Goal: Task Accomplishment & Management: Complete application form

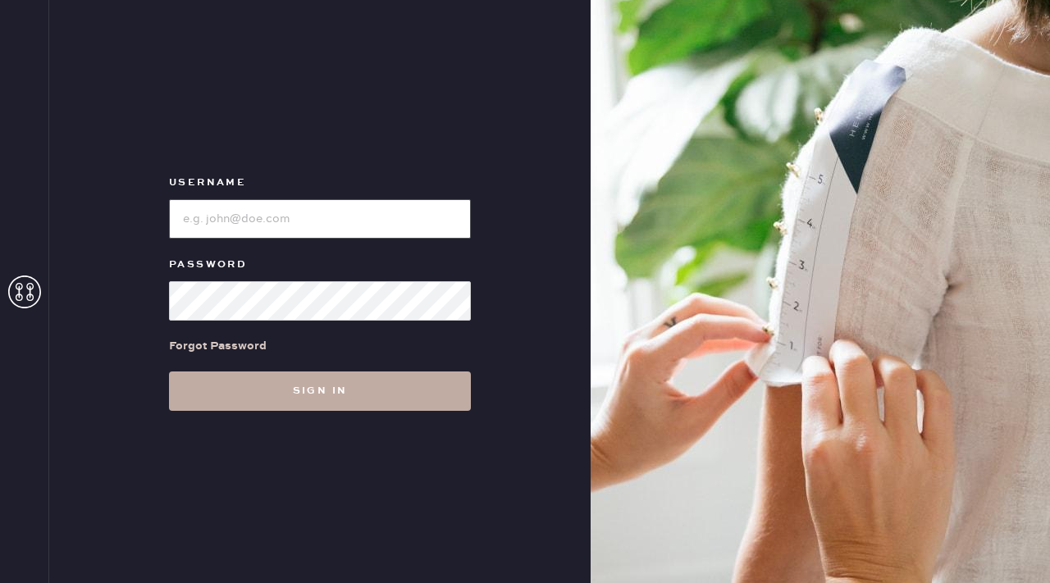
type input "reformationflatiron"
click at [358, 393] on button "Sign in" at bounding box center [320, 391] width 302 height 39
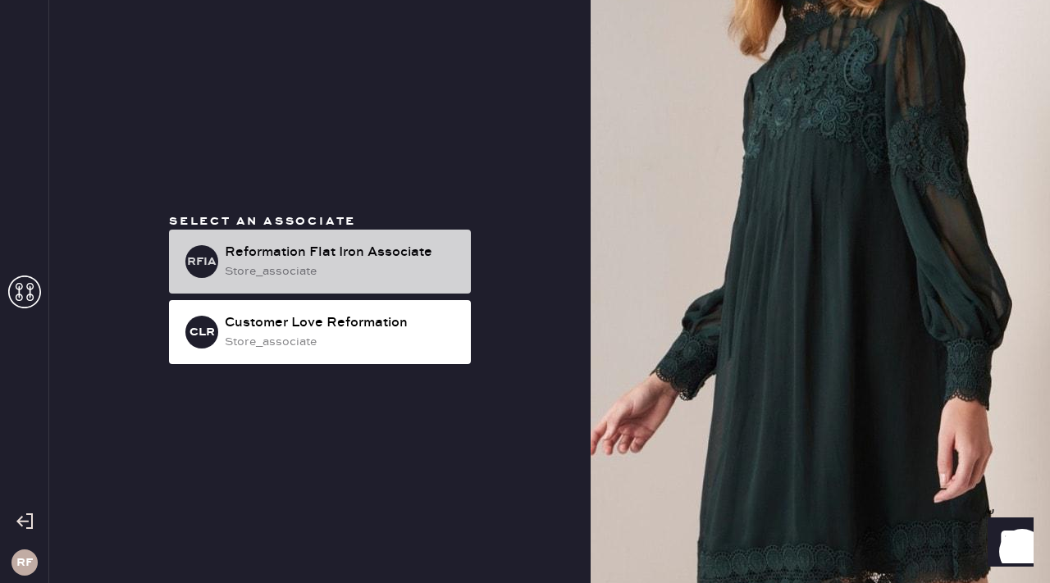
click at [325, 262] on div "store_associate" at bounding box center [341, 271] width 233 height 18
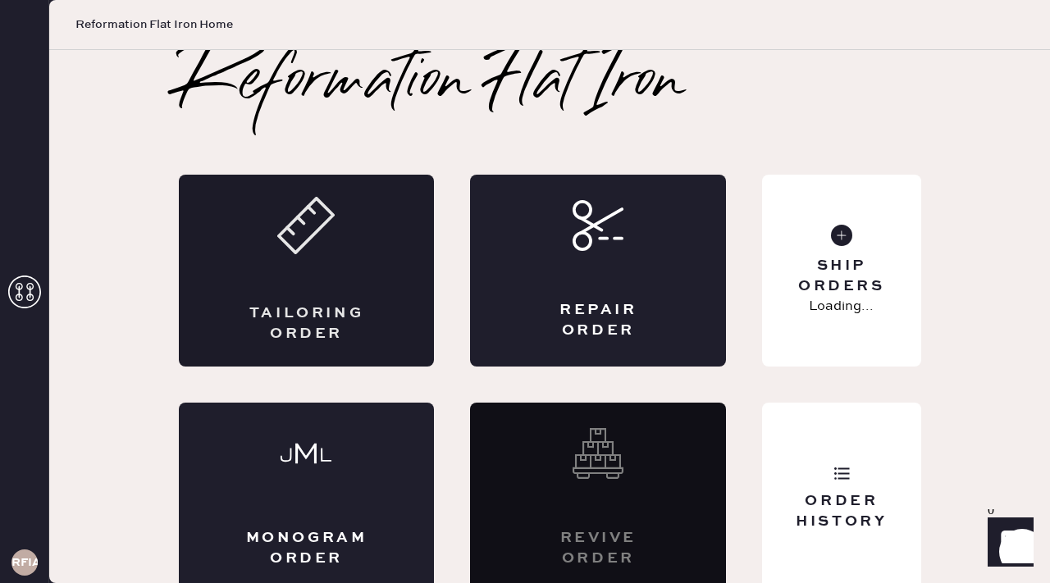
click at [376, 259] on div "Tailoring Order" at bounding box center [307, 271] width 256 height 192
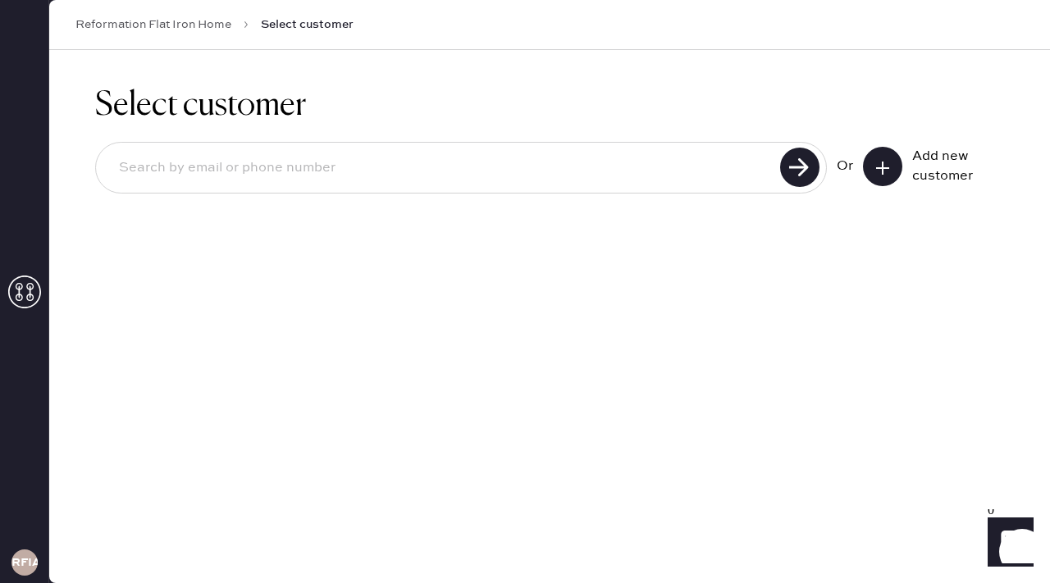
click at [900, 162] on button at bounding box center [882, 166] width 39 height 39
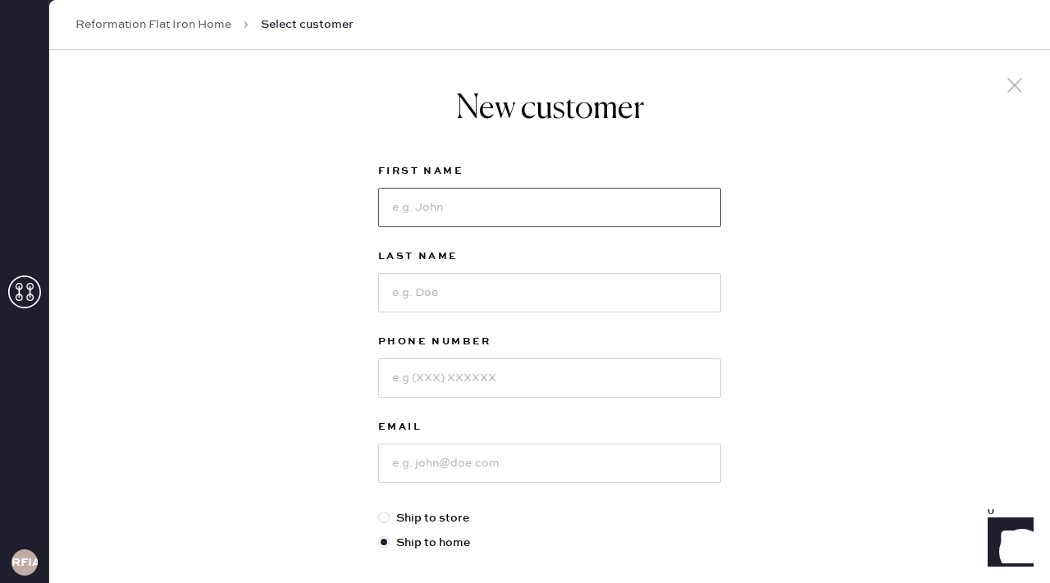
click at [682, 208] on input at bounding box center [549, 207] width 343 height 39
type input "[PERSON_NAME]"
click at [630, 307] on input at bounding box center [549, 292] width 343 height 39
type input "Lucchese"
click at [597, 376] on input at bounding box center [549, 377] width 343 height 39
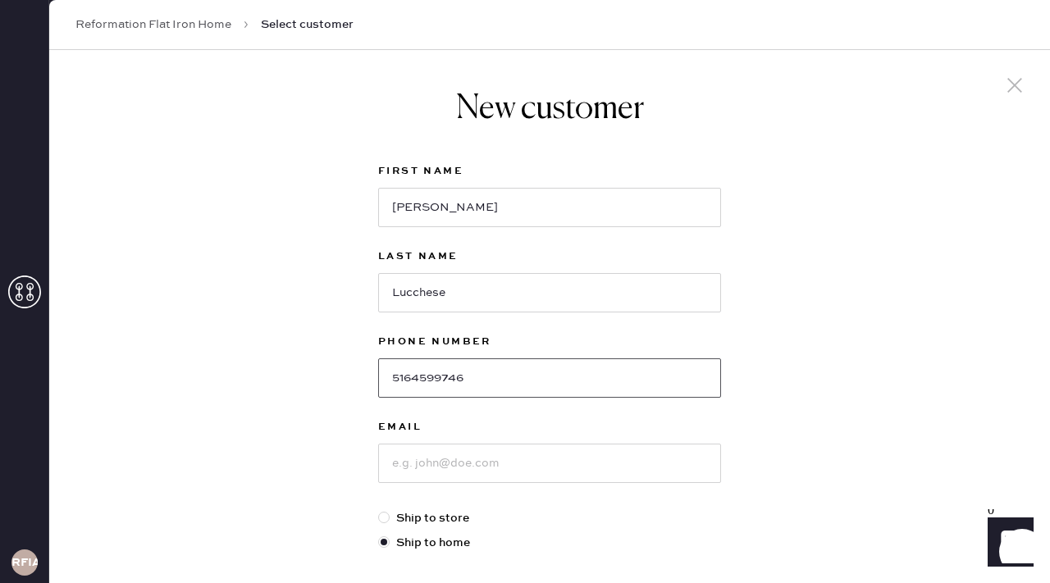
type input "5164599746"
click at [550, 472] on input at bounding box center [549, 463] width 343 height 39
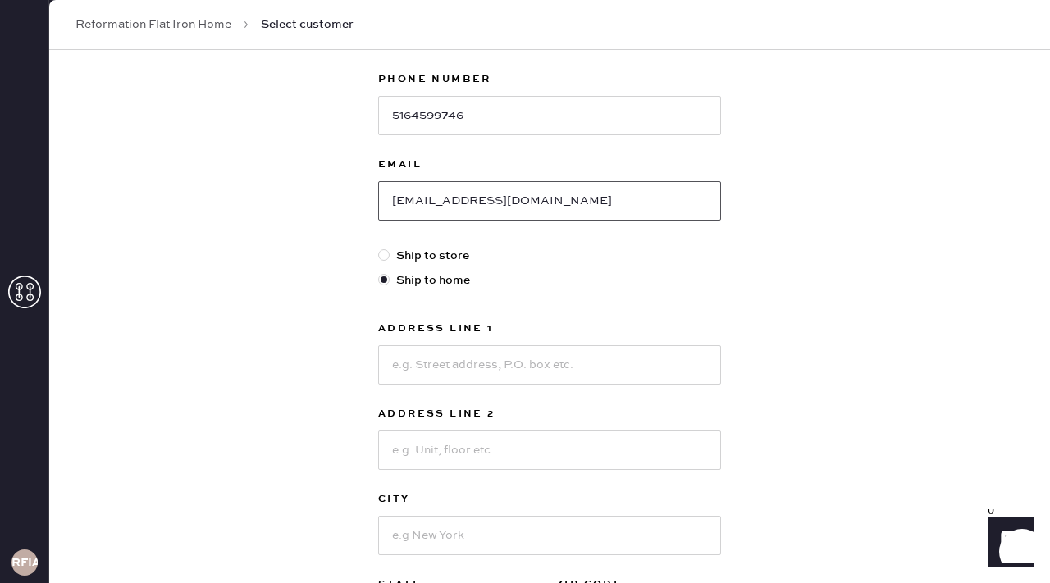
scroll to position [275, 0]
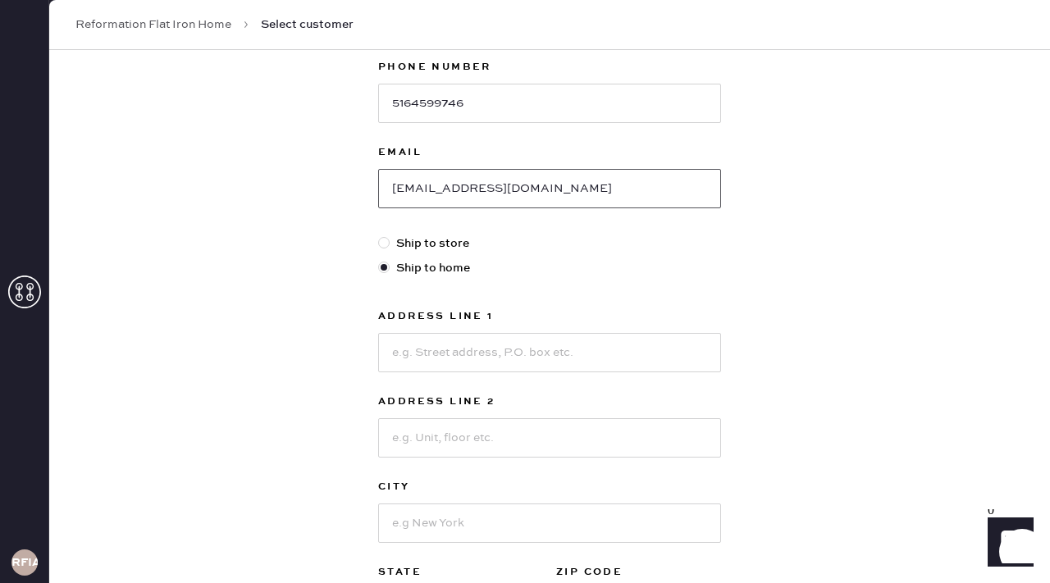
type input "[EMAIL_ADDRESS][DOMAIN_NAME]"
click at [623, 353] on input at bounding box center [549, 352] width 343 height 39
click at [855, 279] on div "New customer First Name [PERSON_NAME] Last Name [PERSON_NAME] Phone Number [PHO…" at bounding box center [549, 283] width 1001 height 1017
click at [636, 338] on input at bounding box center [549, 352] width 343 height 39
type input "[STREET_ADDRESS]"
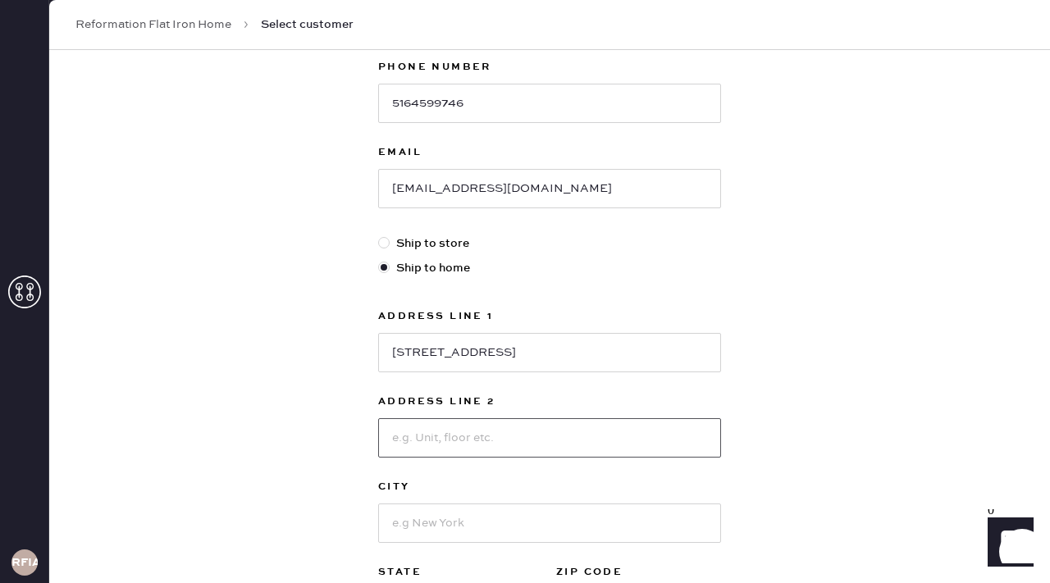
click at [580, 431] on input at bounding box center [549, 437] width 343 height 39
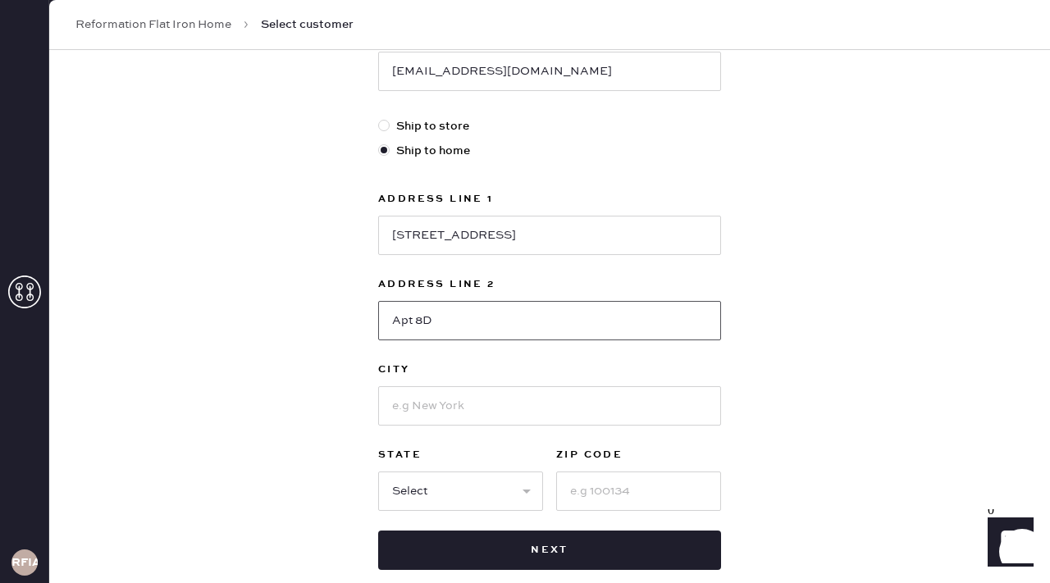
scroll to position [412, 0]
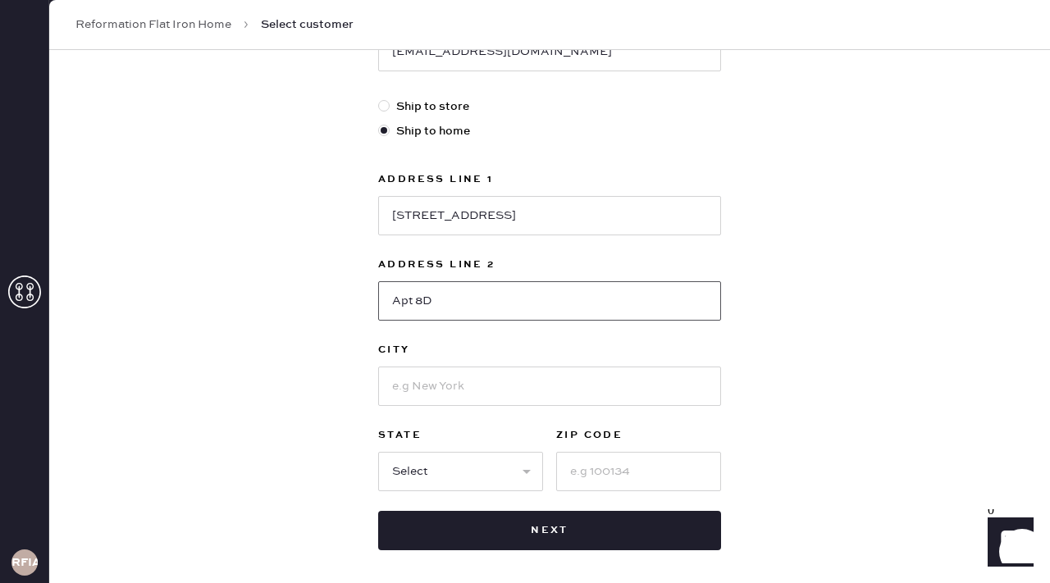
type input "Apt 8D"
click at [585, 393] on input at bounding box center [549, 386] width 343 height 39
type input "[US_STATE]"
click at [530, 475] on select "Select AK AL AR AZ CA CO CT [GEOGRAPHIC_DATA] DE FL [GEOGRAPHIC_DATA] HI [GEOGR…" at bounding box center [460, 471] width 165 height 39
select select "NY"
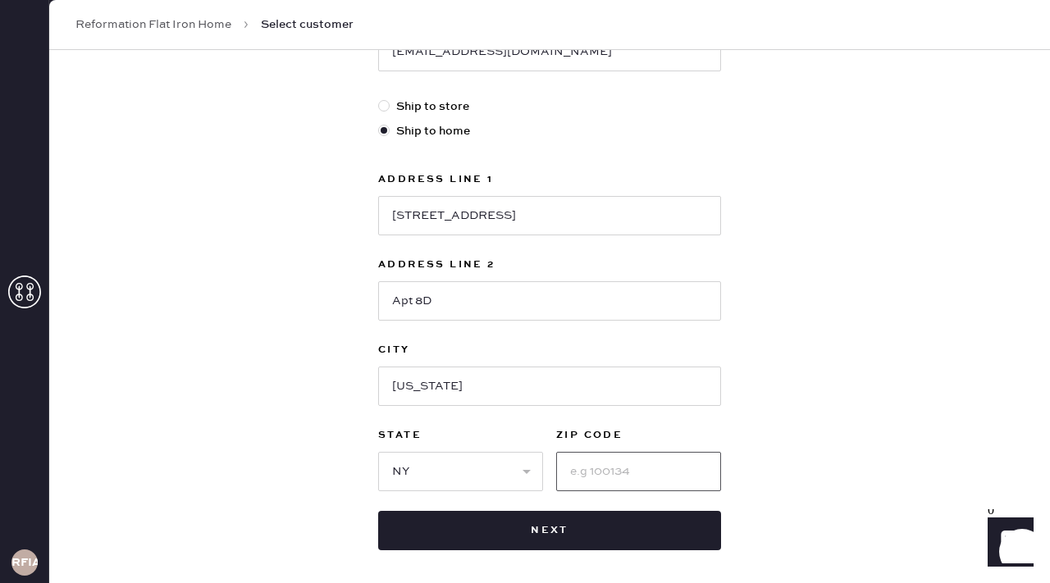
click at [609, 469] on input at bounding box center [638, 471] width 165 height 39
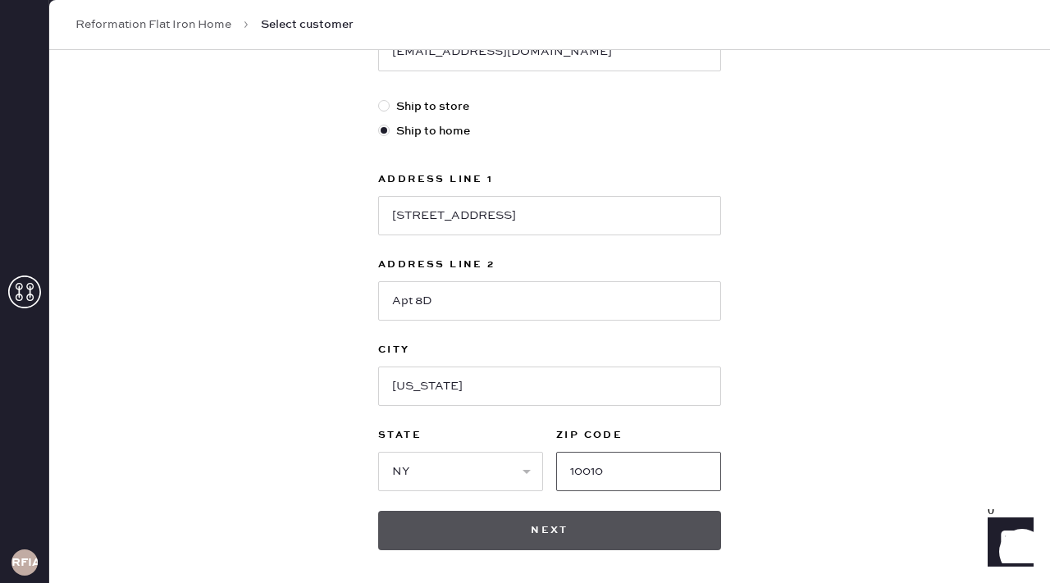
type input "10010"
click at [563, 532] on button "Next" at bounding box center [549, 530] width 343 height 39
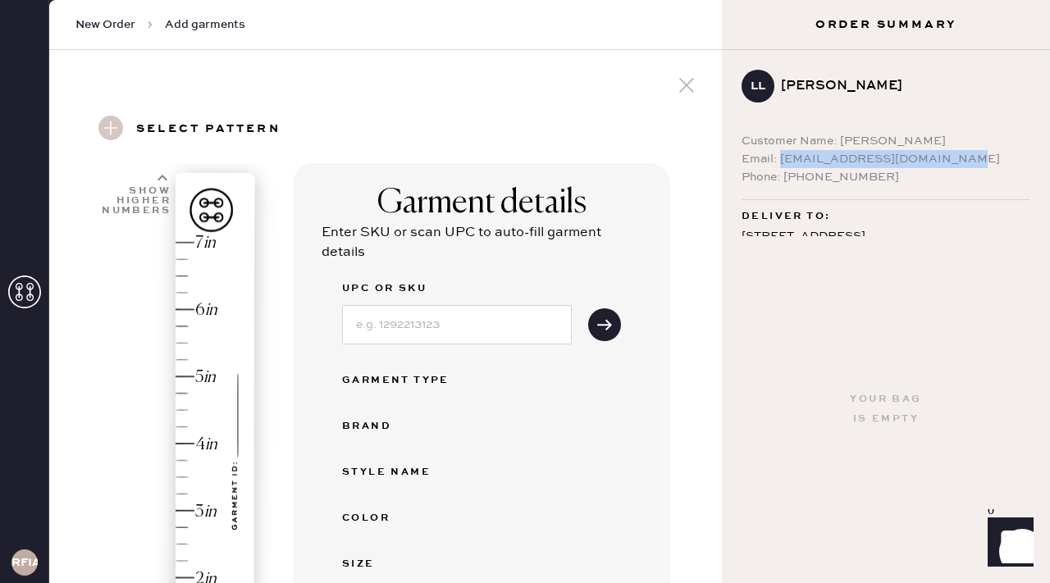
drag, startPoint x: 779, startPoint y: 160, endPoint x: 933, endPoint y: 164, distance: 154.3
click at [933, 164] on div "Email: [EMAIL_ADDRESS][DOMAIN_NAME]" at bounding box center [885, 159] width 289 height 18
copy div "[EMAIL_ADDRESS][DOMAIN_NAME]"
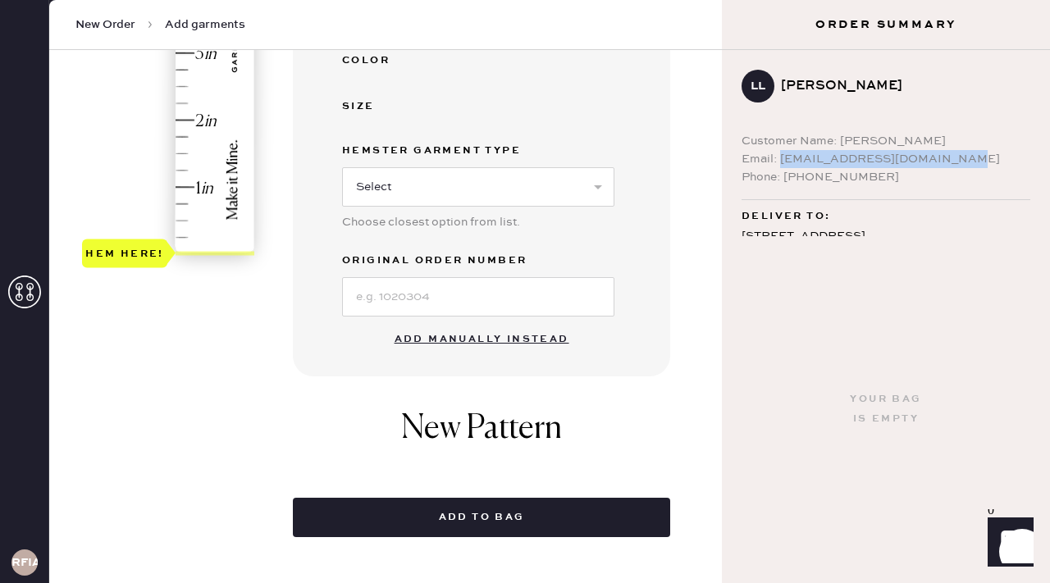
click at [529, 339] on button "Add manually instead" at bounding box center [482, 339] width 194 height 33
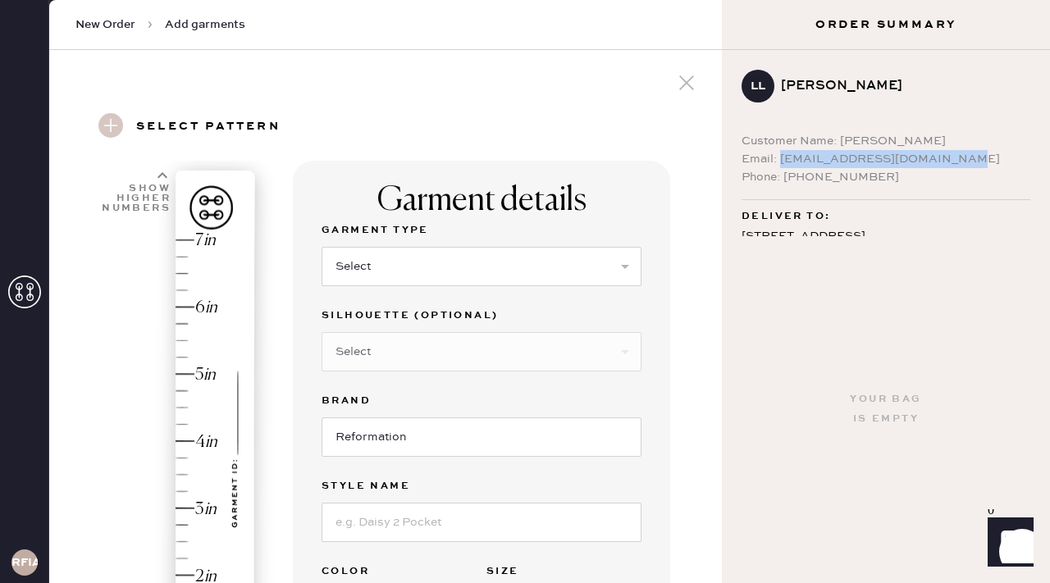
scroll to position [0, 0]
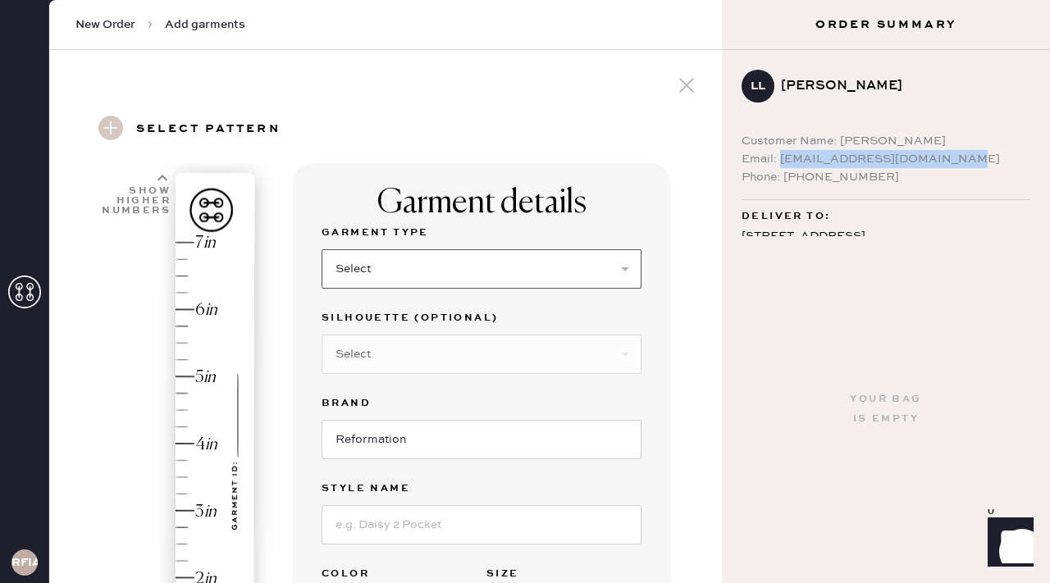
click at [412, 267] on select "Select Basic Skirt Jeans Leggings Pants Shorts Basic Sleeved Dress Basic Sleeve…" at bounding box center [482, 268] width 320 height 39
select select "4"
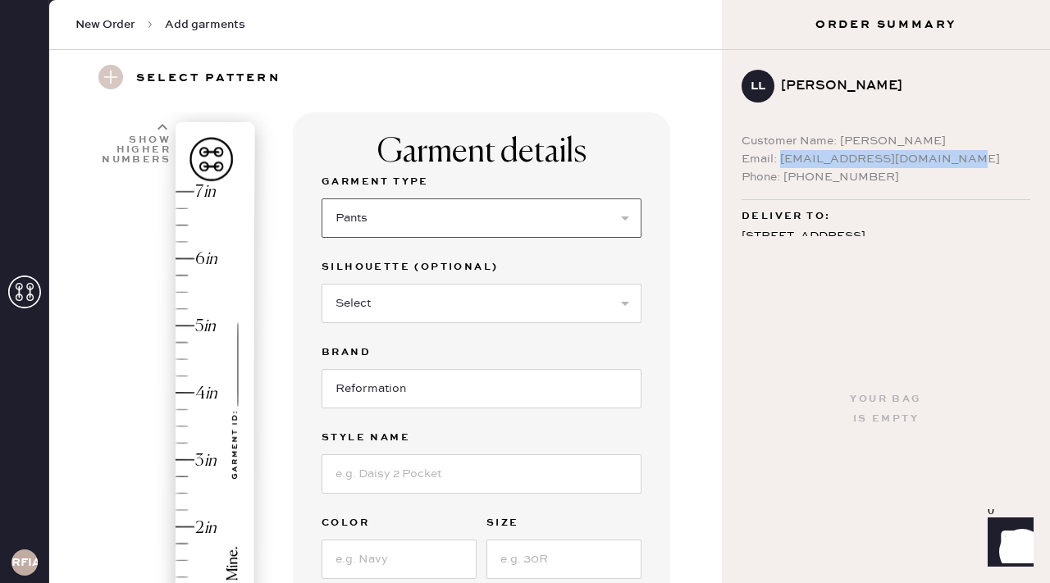
scroll to position [52, 0]
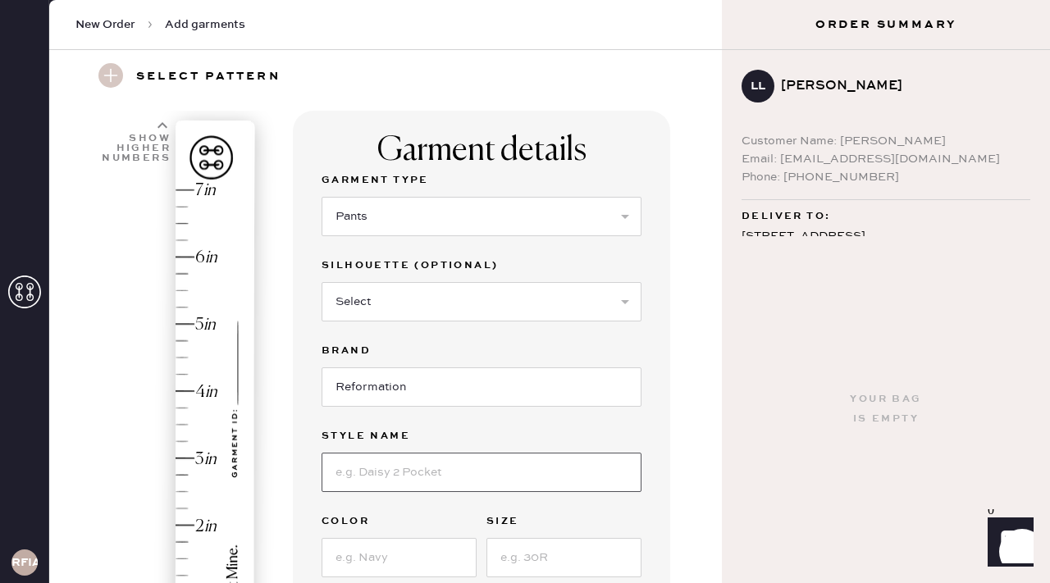
click at [381, 467] on input at bounding box center [482, 472] width 320 height 39
type input "Petite Vida Low Rise"
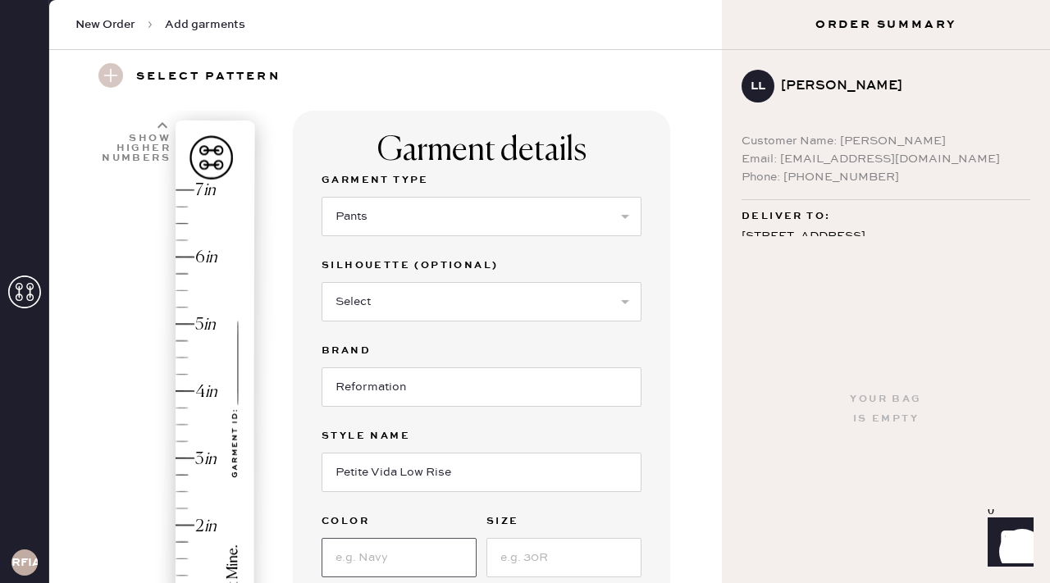
click at [363, 554] on input at bounding box center [399, 557] width 155 height 39
type input "Black"
click at [489, 553] on input at bounding box center [563, 557] width 155 height 39
type input ")"
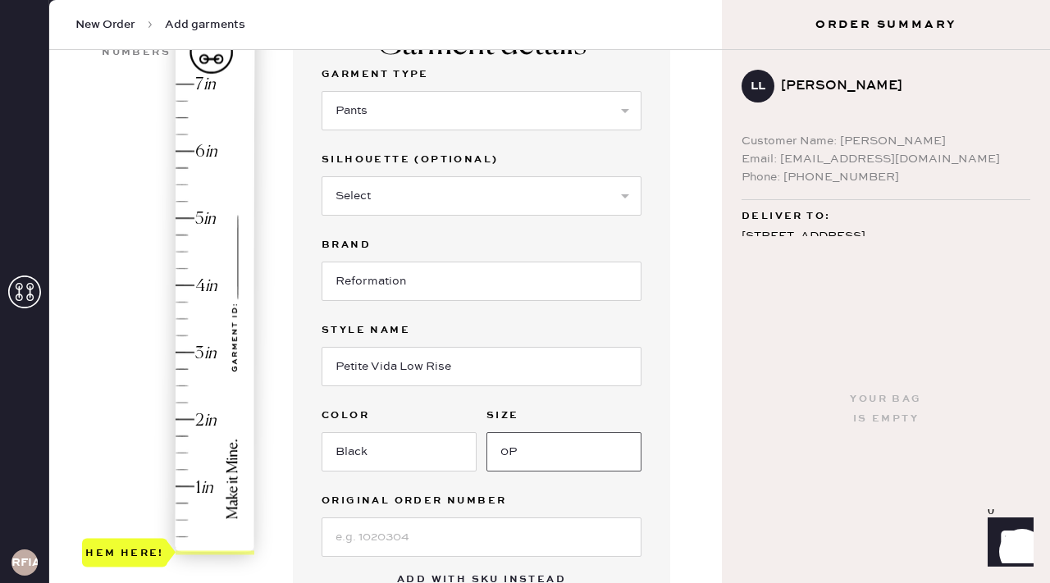
scroll to position [155, 0]
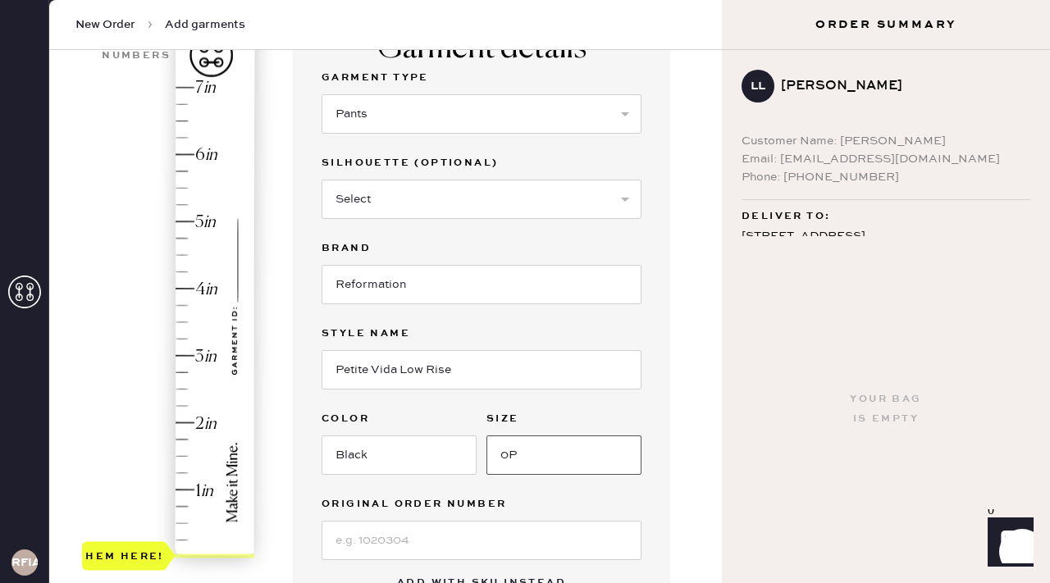
type input "0P"
type input "4"
click at [181, 284] on div "Hem here!" at bounding box center [169, 322] width 175 height 484
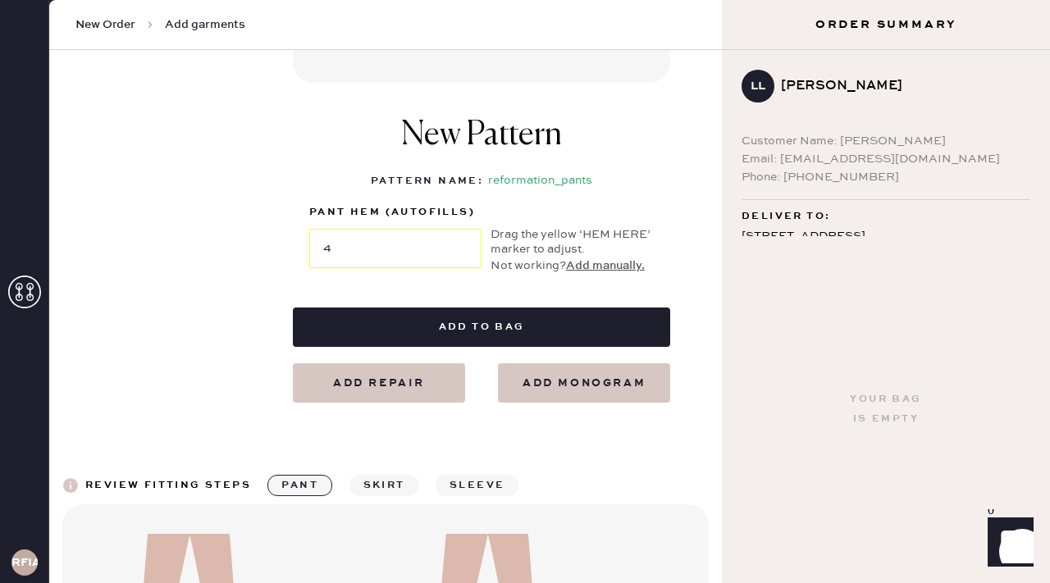
scroll to position [639, 0]
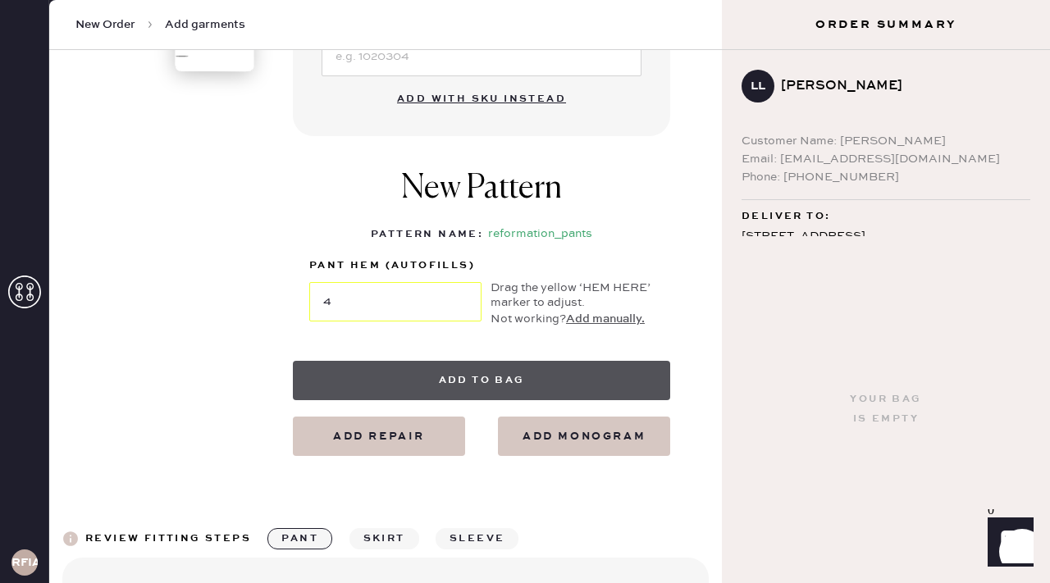
click at [502, 381] on button "Add to bag" at bounding box center [481, 380] width 377 height 39
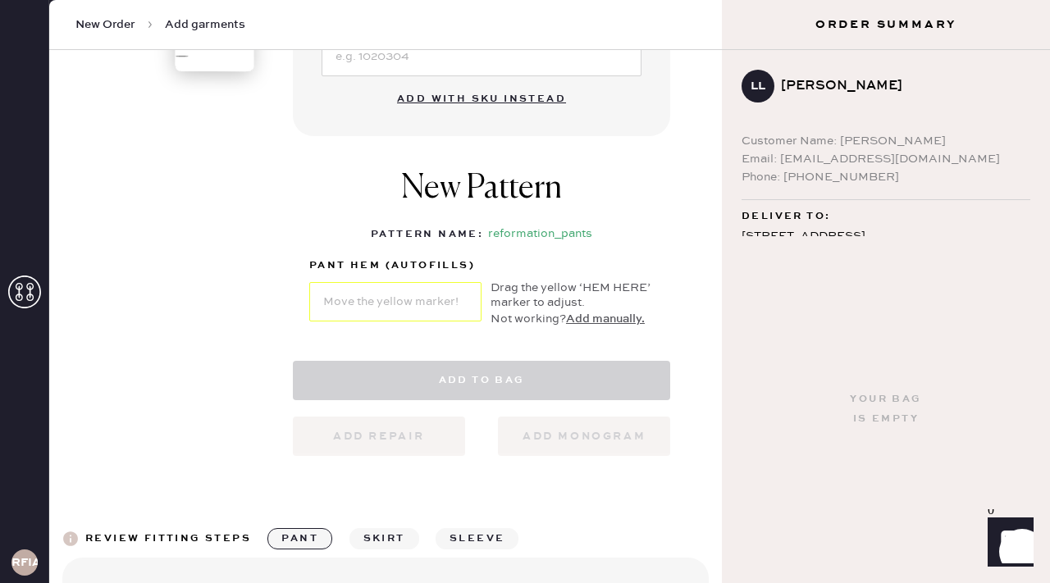
select select "4"
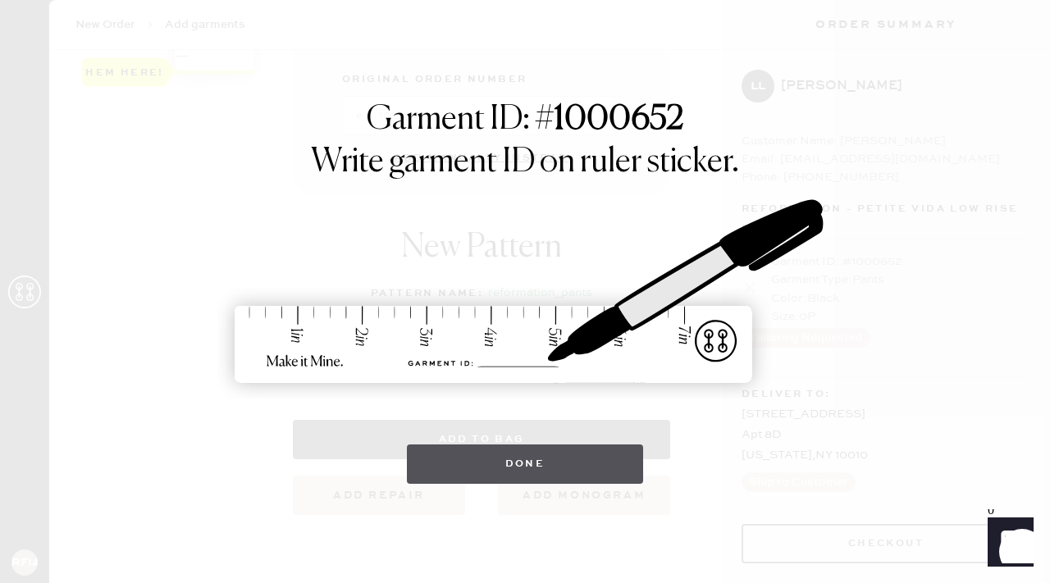
click at [534, 470] on button "Done" at bounding box center [525, 464] width 237 height 39
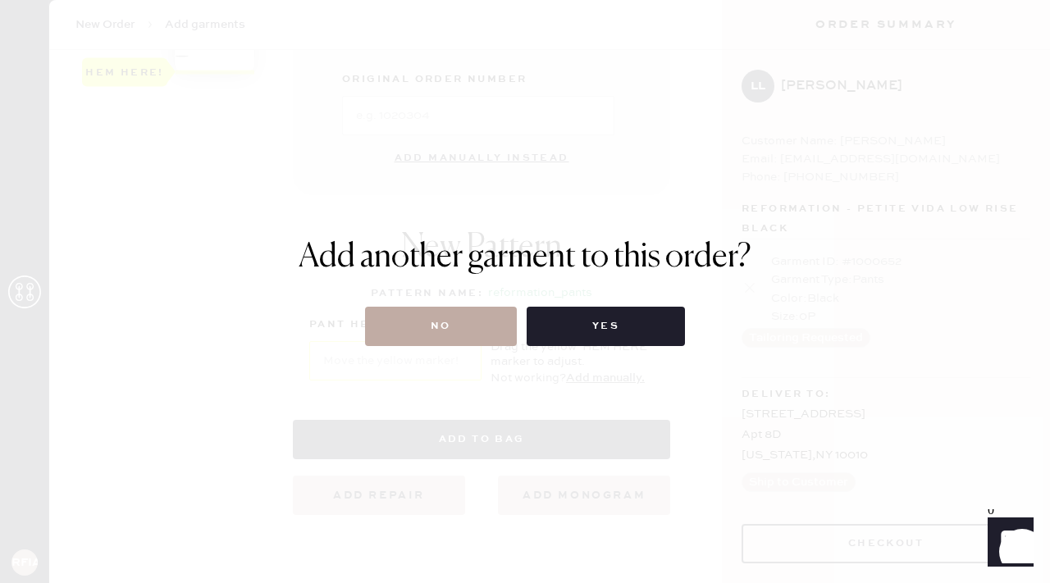
click at [413, 322] on button "No" at bounding box center [441, 326] width 152 height 39
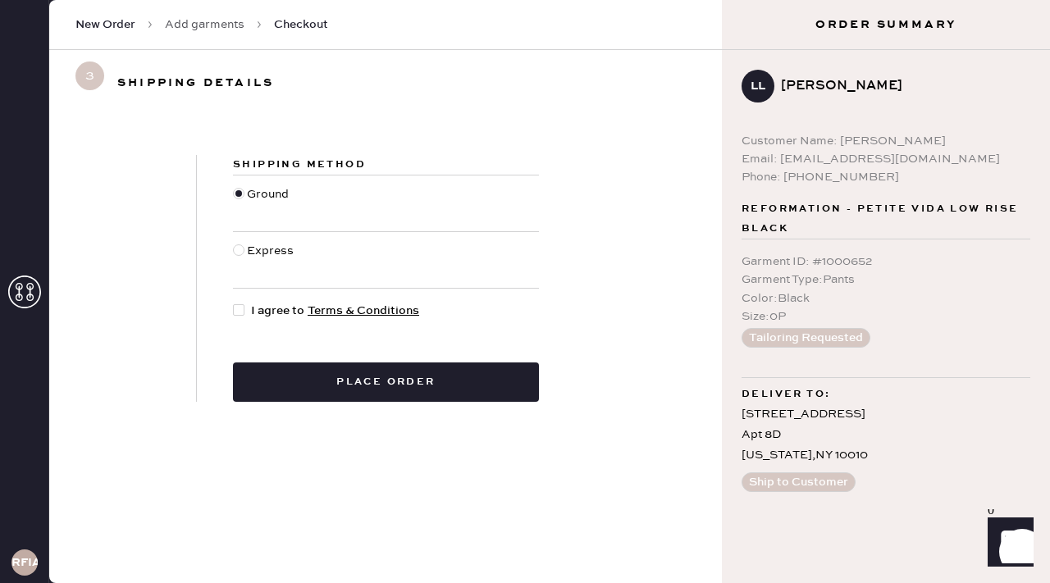
click at [240, 316] on div at bounding box center [242, 311] width 18 height 18
click at [234, 303] on input "I agree to Terms & Conditions" at bounding box center [233, 302] width 1 height 1
checkbox input "true"
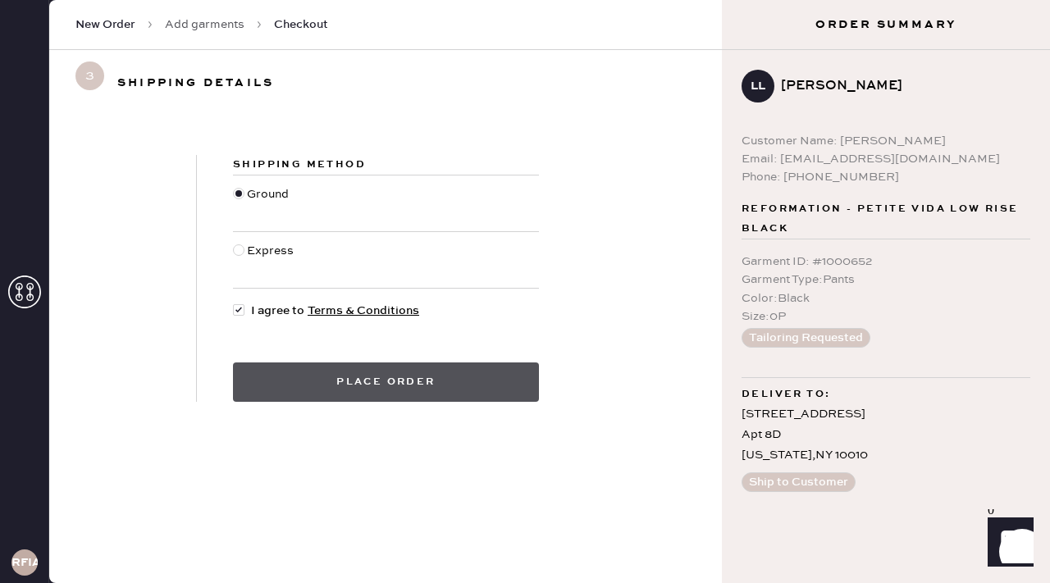
click at [286, 373] on button "Place order" at bounding box center [386, 382] width 306 height 39
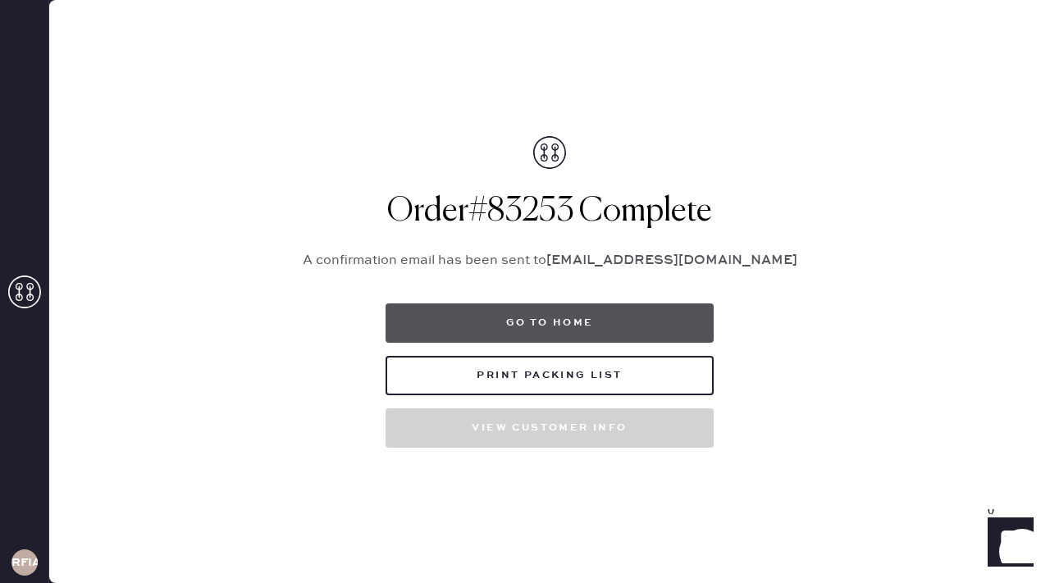
click at [460, 326] on button "Go to home" at bounding box center [549, 322] width 328 height 39
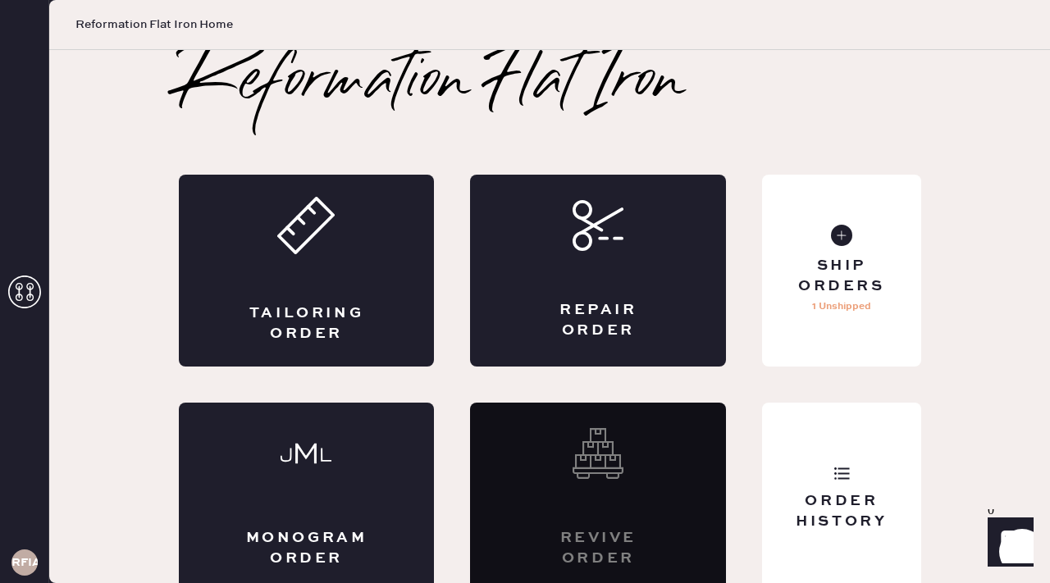
scroll to position [11, 0]
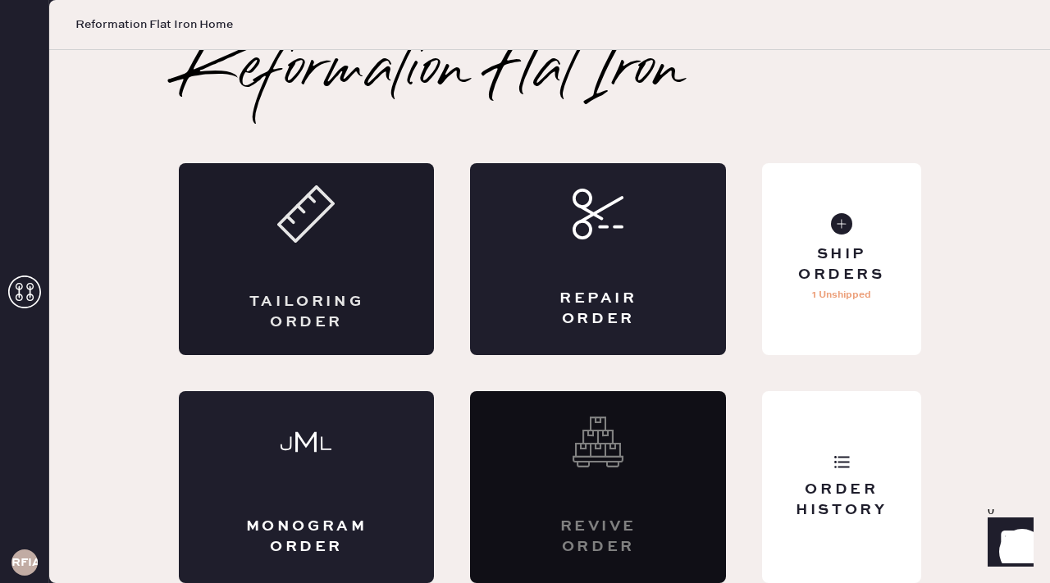
click at [345, 253] on div "Tailoring Order" at bounding box center [307, 259] width 256 height 192
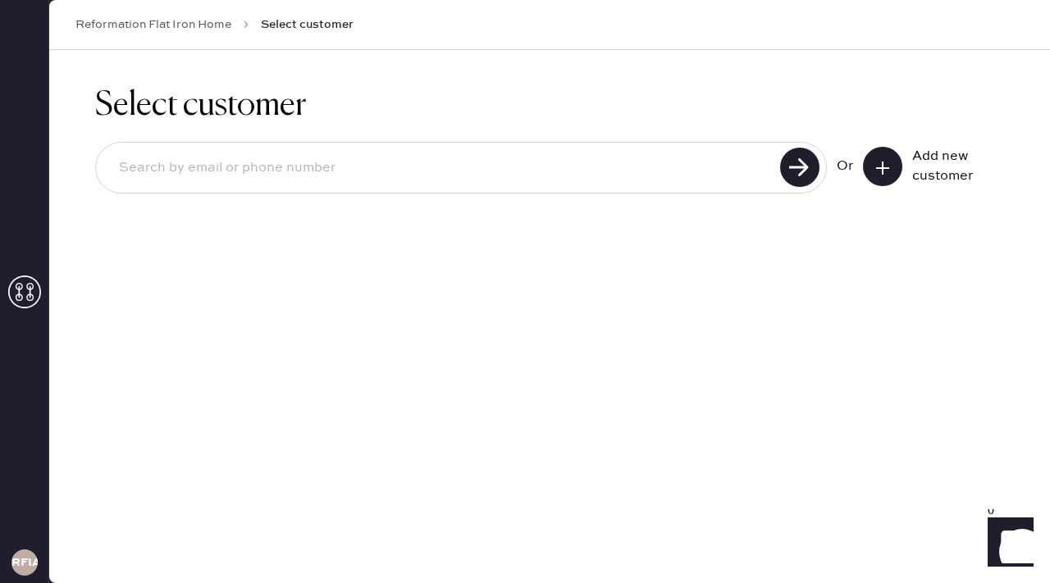
click at [337, 170] on input at bounding box center [440, 168] width 669 height 38
click at [23, 293] on icon at bounding box center [24, 292] width 33 height 33
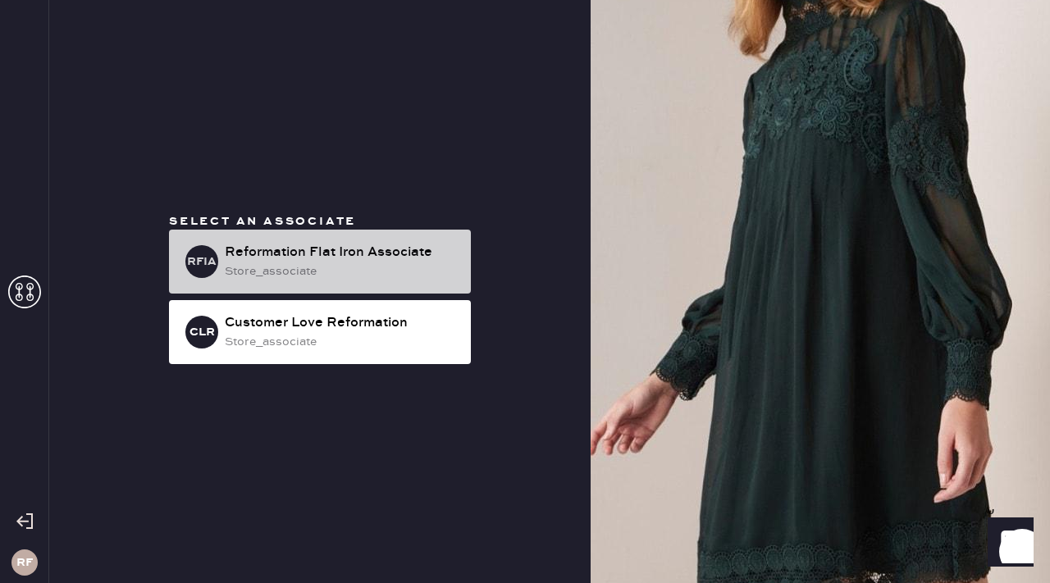
click at [351, 252] on div "Reformation Flat Iron Associate" at bounding box center [341, 253] width 233 height 20
click at [351, 253] on div "Reformation Flat Iron Associate" at bounding box center [341, 253] width 233 height 20
click at [387, 271] on div "store_associate" at bounding box center [341, 271] width 233 height 18
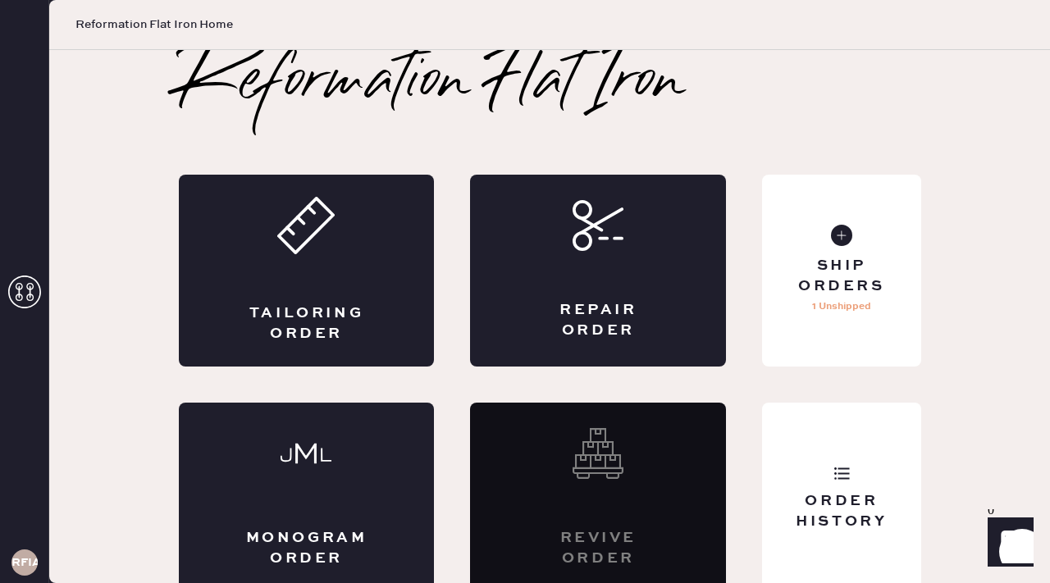
scroll to position [11, 0]
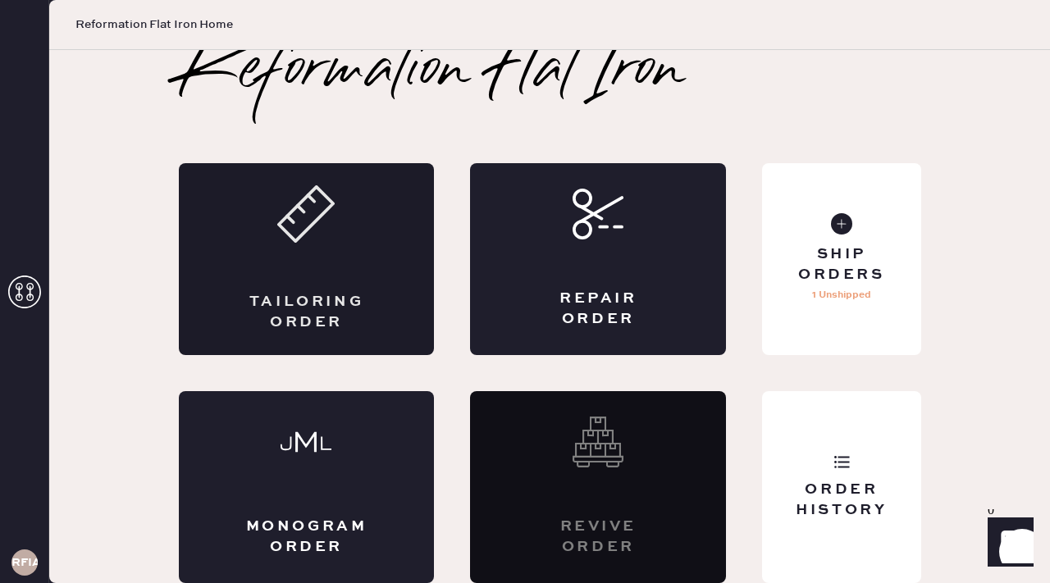
click at [382, 216] on div "Tailoring Order" at bounding box center [307, 259] width 256 height 192
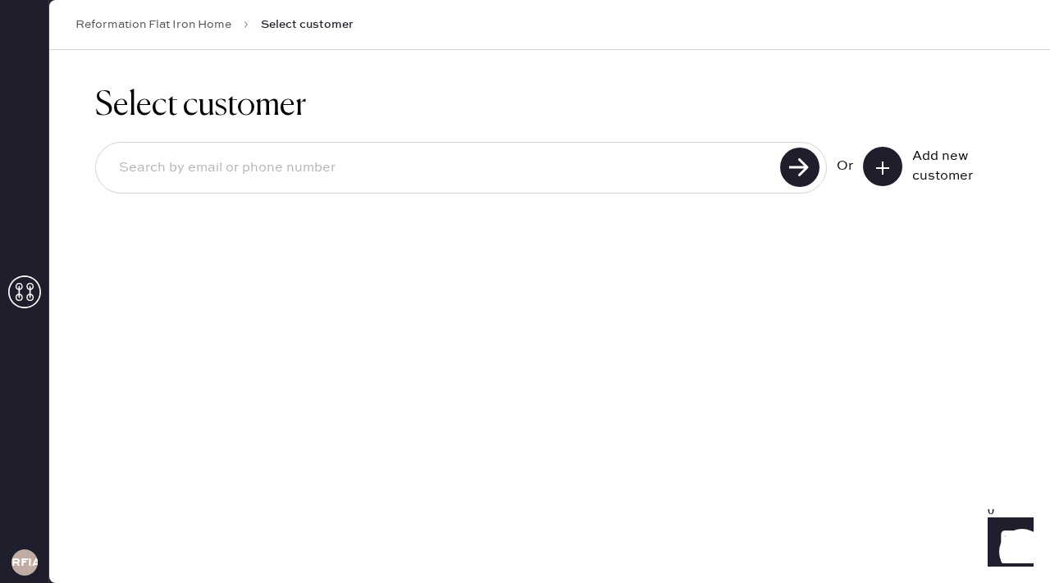
click at [891, 168] on button at bounding box center [882, 166] width 39 height 39
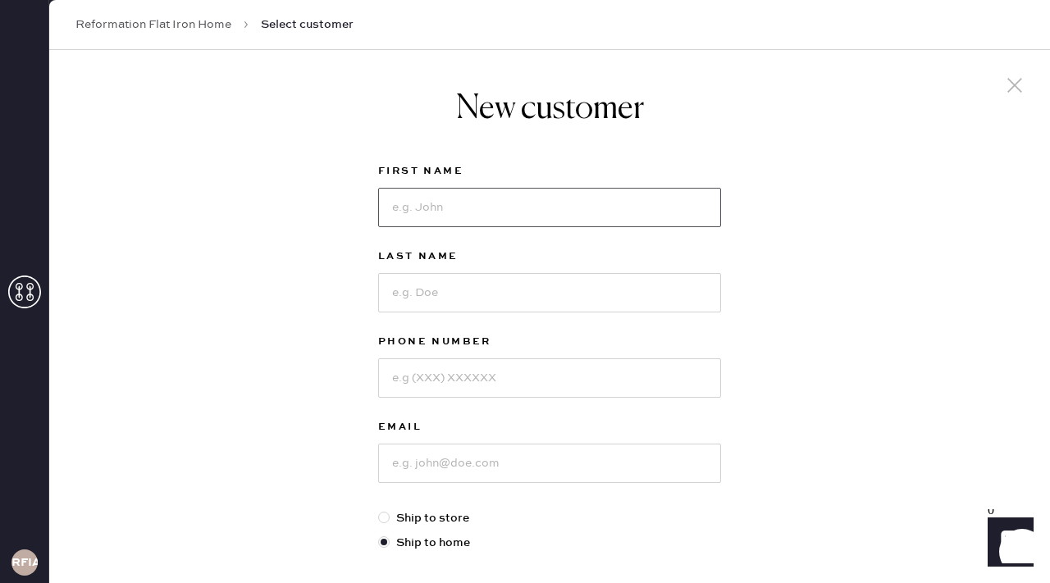
click at [515, 206] on input at bounding box center [549, 207] width 343 height 39
type input "[PERSON_NAME]"
click at [461, 297] on input at bounding box center [549, 292] width 343 height 39
type input "[PERSON_NAME]"
click at [445, 375] on input at bounding box center [549, 377] width 343 height 39
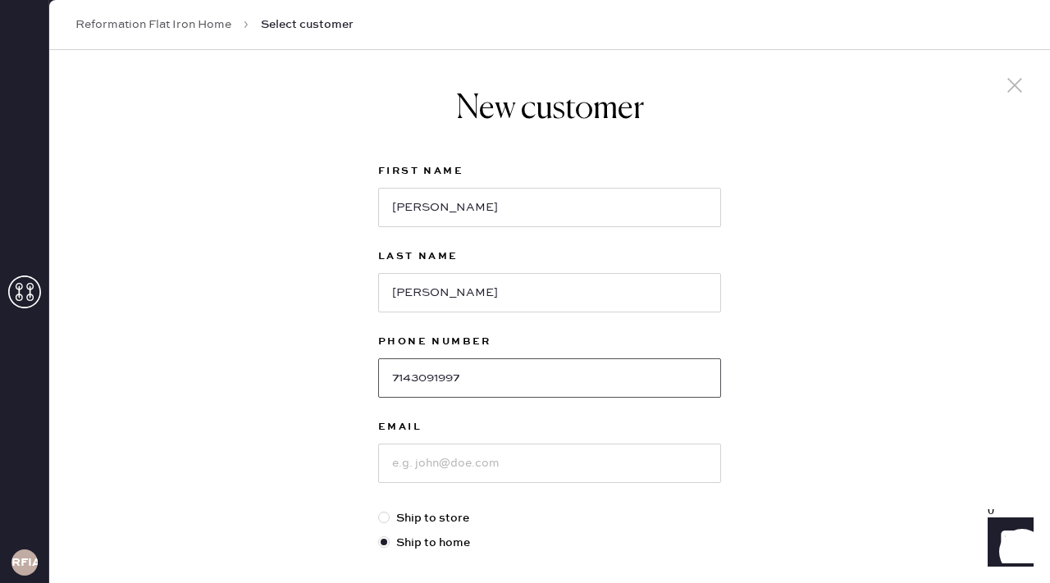
type input "7143091997"
click at [445, 475] on input at bounding box center [549, 463] width 343 height 39
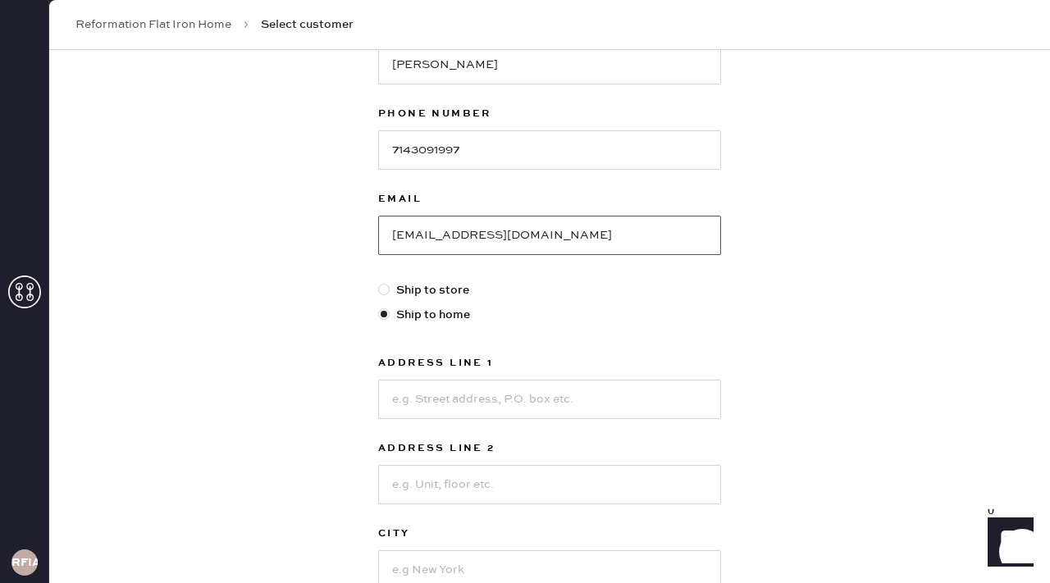
scroll to position [231, 0]
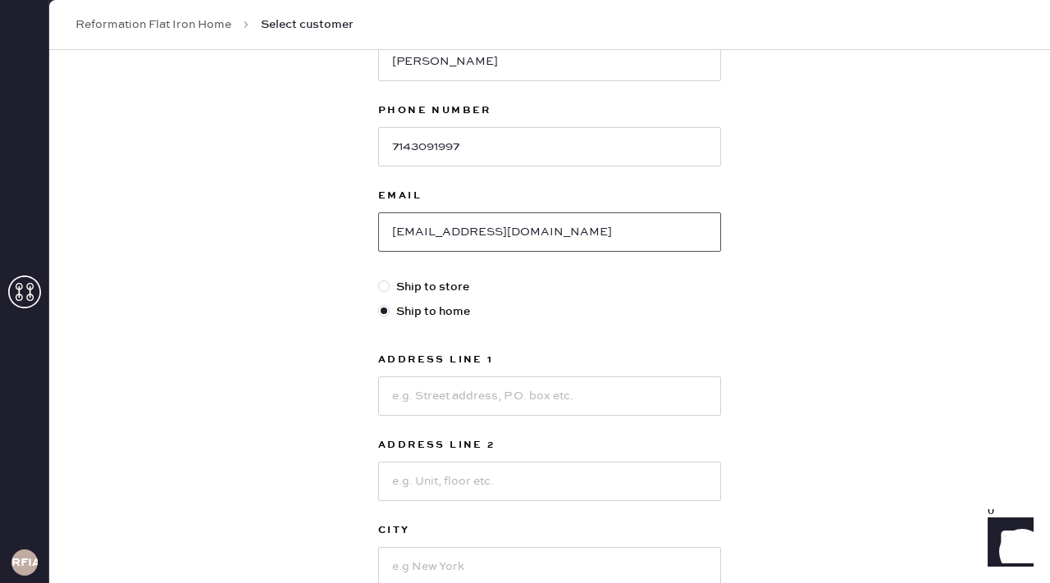
type input "[EMAIL_ADDRESS][DOMAIN_NAME]"
click at [454, 290] on label "Ship to store" at bounding box center [549, 287] width 343 height 18
click at [379, 279] on input "Ship to store" at bounding box center [378, 278] width 1 height 1
radio input "true"
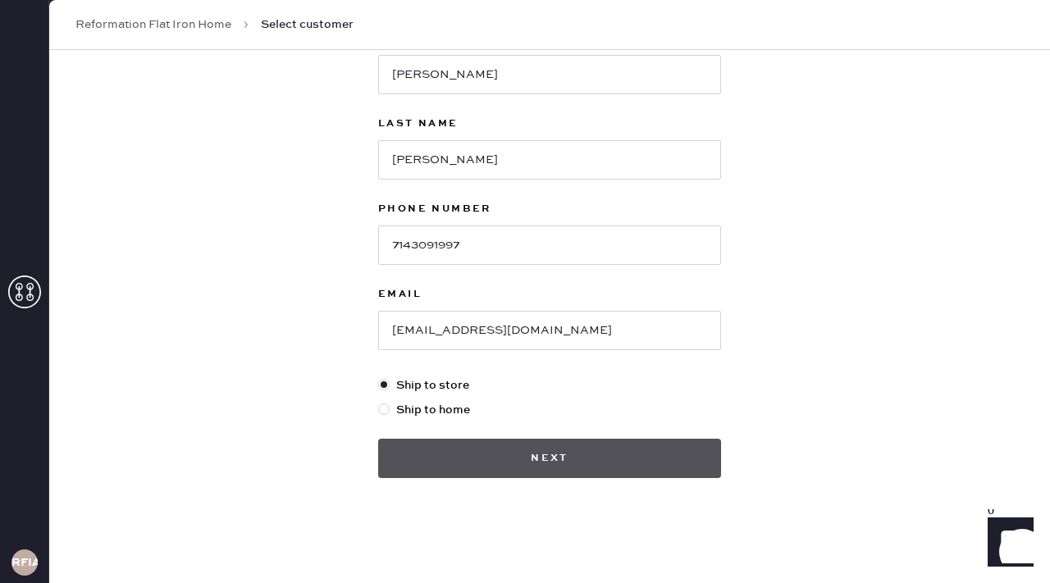
click at [445, 449] on button "Next" at bounding box center [549, 458] width 343 height 39
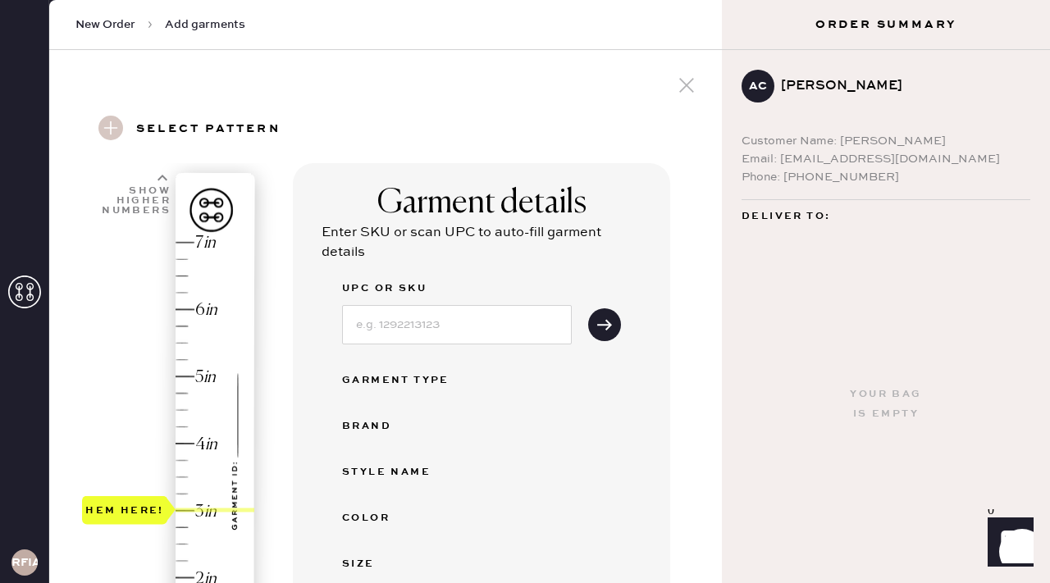
click at [176, 518] on div "Hem here!" at bounding box center [169, 477] width 175 height 484
click at [177, 518] on div "Hem here!" at bounding box center [169, 477] width 175 height 484
click at [176, 517] on div "Hem here!" at bounding box center [169, 477] width 175 height 484
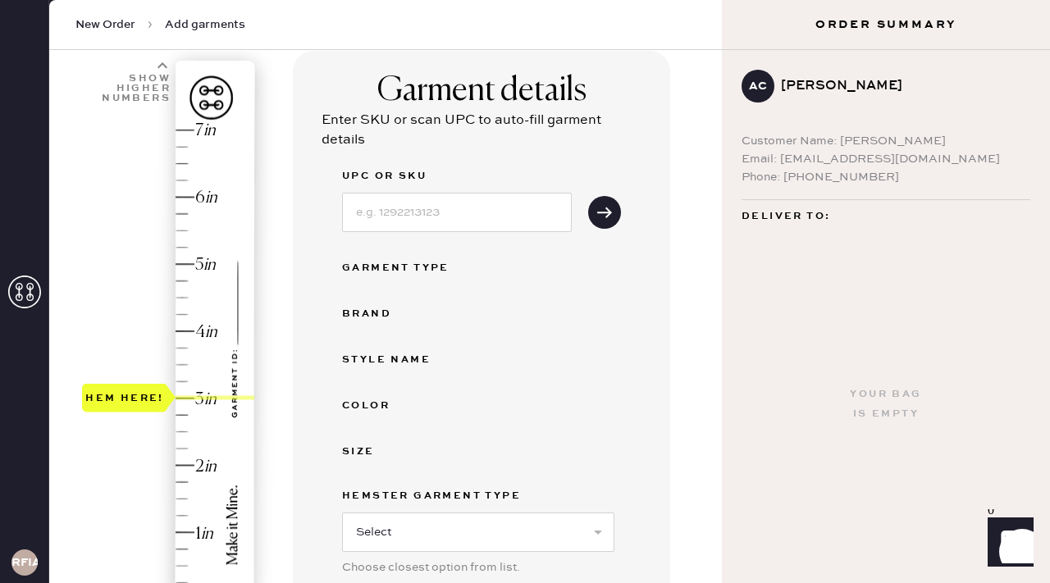
scroll to position [103, 0]
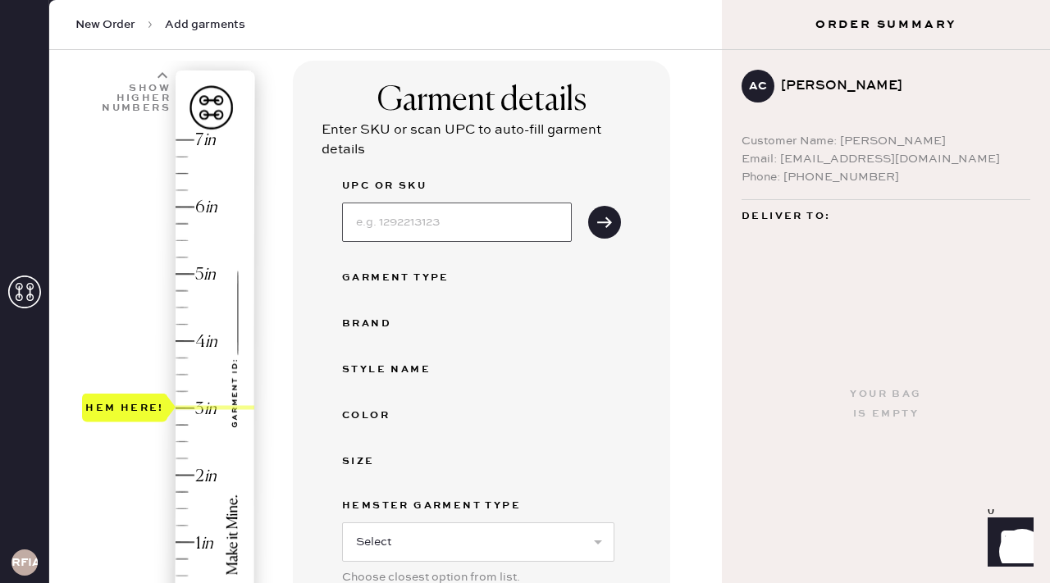
click at [423, 228] on input at bounding box center [457, 222] width 230 height 39
click at [547, 463] on div "Size" at bounding box center [481, 462] width 279 height 20
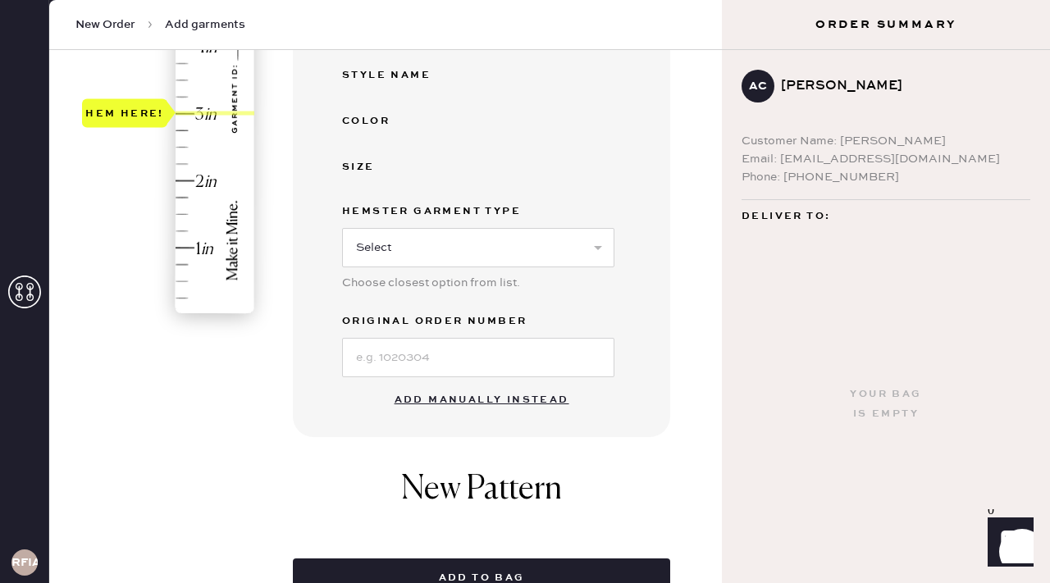
scroll to position [482, 0]
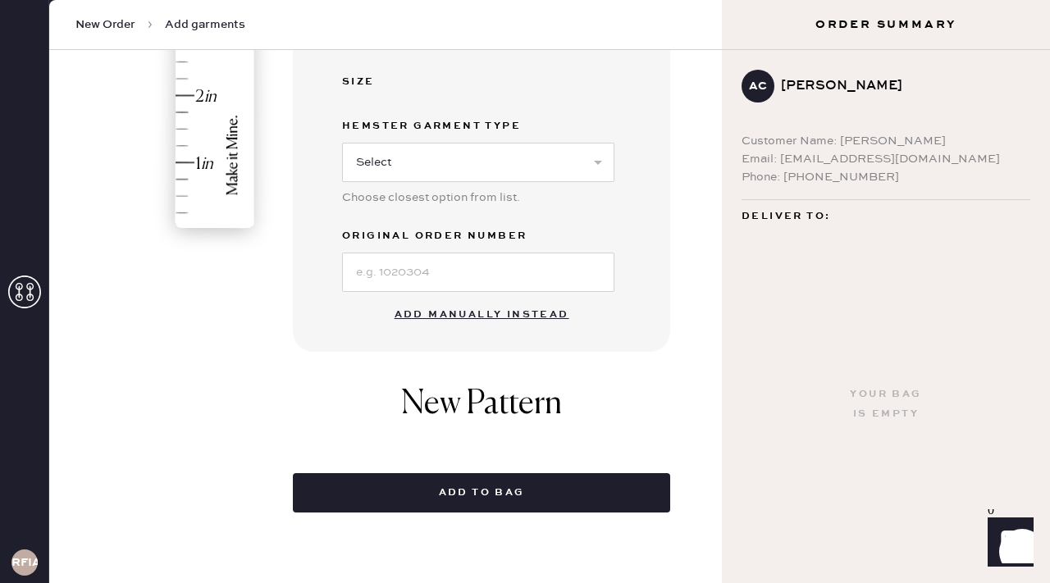
click at [441, 311] on button "Add manually instead" at bounding box center [482, 315] width 194 height 33
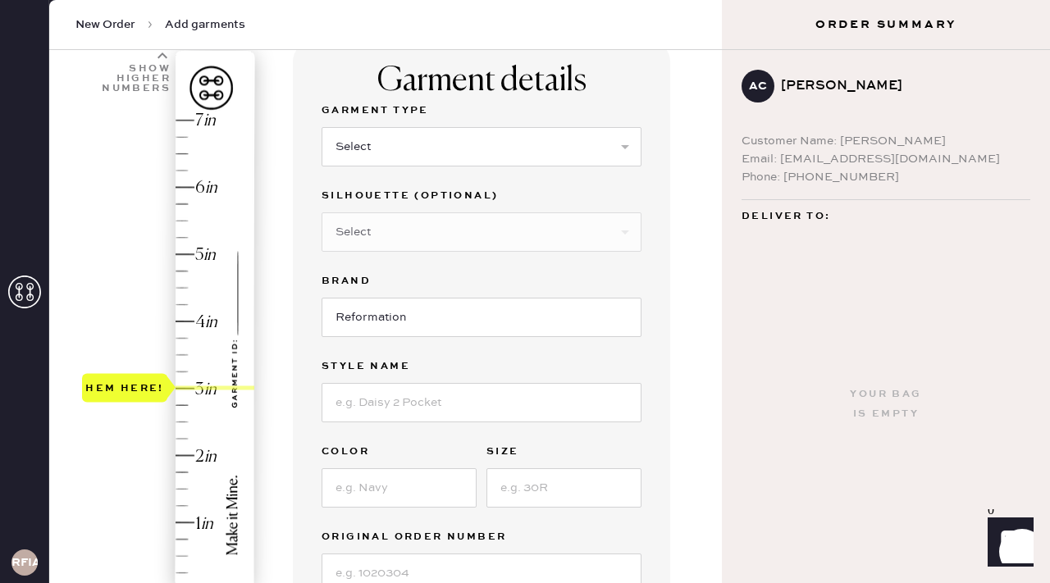
scroll to position [0, 0]
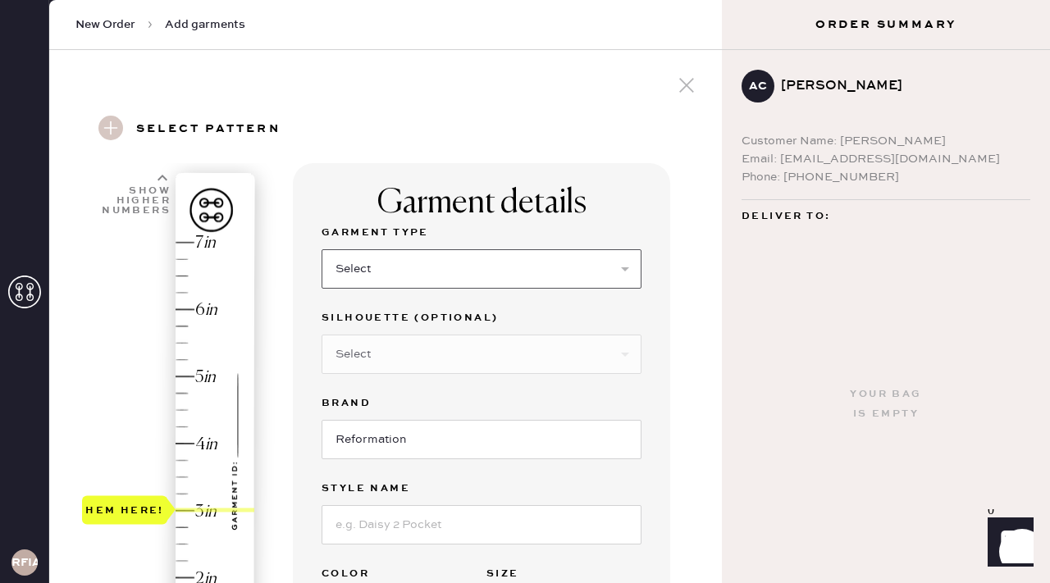
click at [413, 253] on select "Select Basic Skirt Jeans Leggings Pants Shorts Basic Sleeved Dress Basic Sleeve…" at bounding box center [482, 268] width 320 height 39
select select "2"
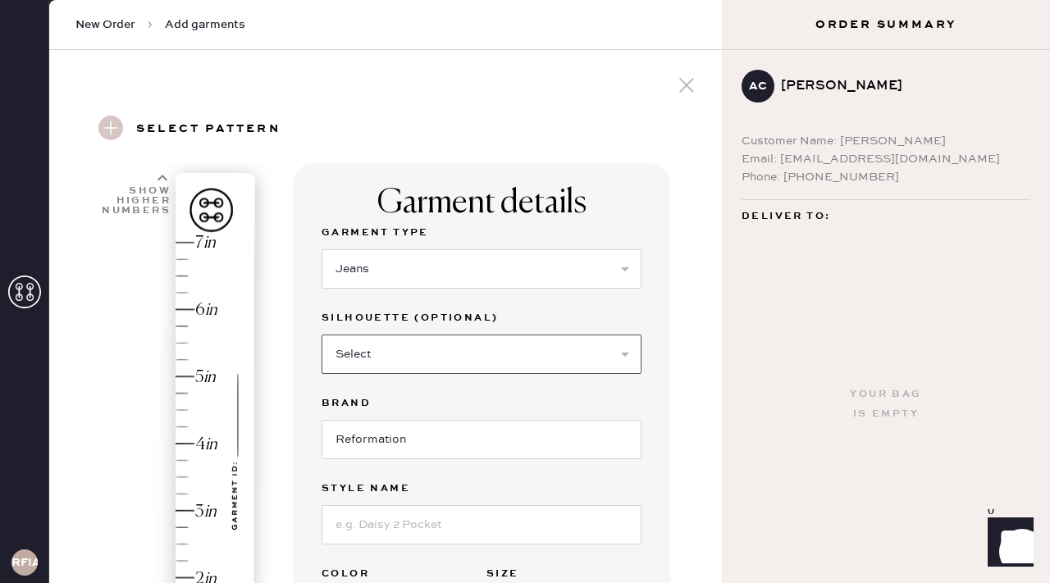
click at [414, 354] on select "Select Shorts Cropped Flare Boot Cut Straight Skinny Other" at bounding box center [482, 354] width 320 height 39
click at [395, 529] on input at bounding box center [482, 524] width 320 height 39
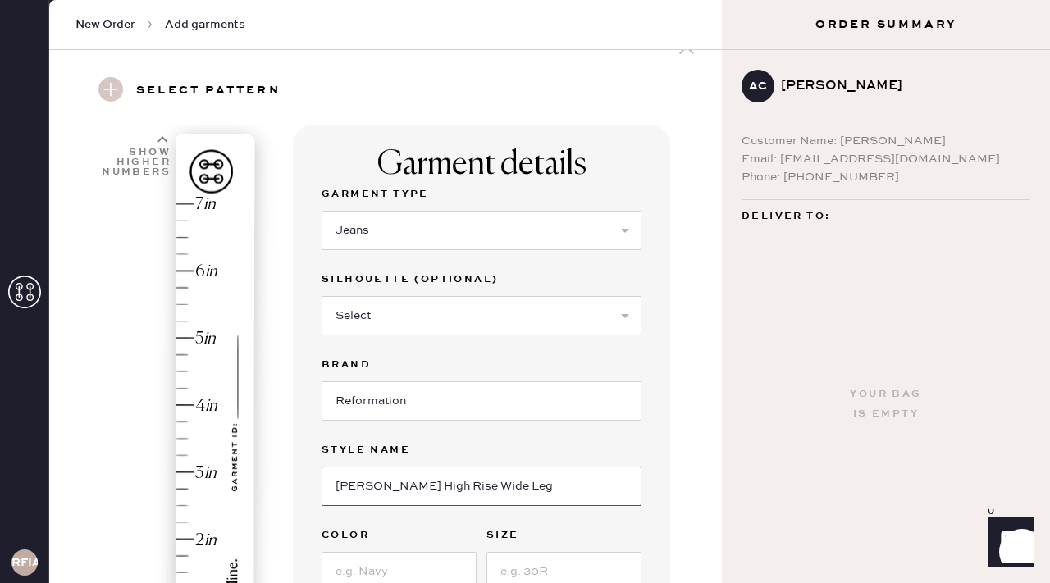
scroll to position [258, 0]
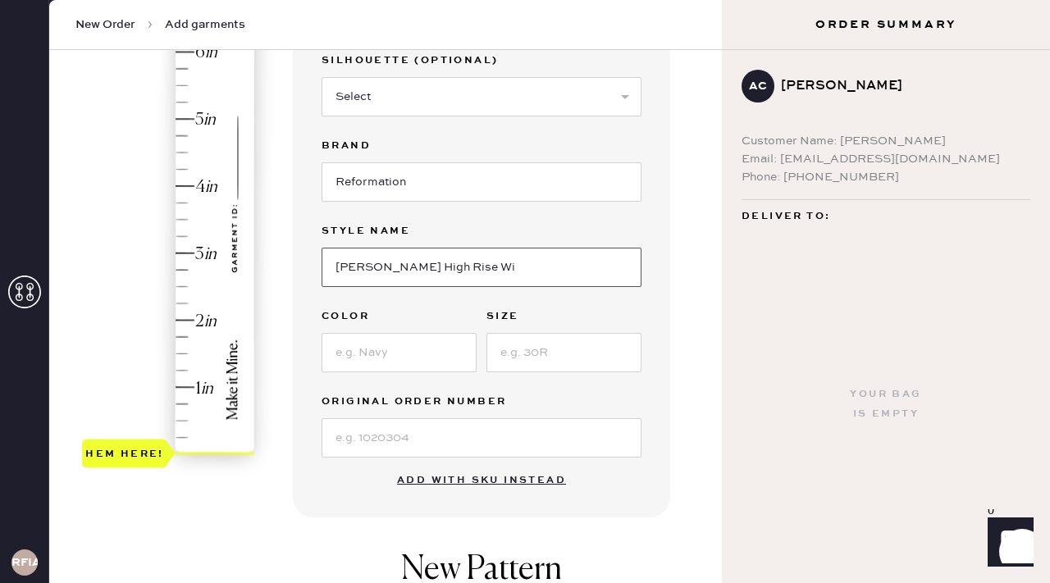
click at [454, 267] on input "[PERSON_NAME] High Rise Wi" at bounding box center [482, 267] width 320 height 39
type input "[PERSON_NAME] High Rise Vana Studded"
click at [440, 367] on input at bounding box center [399, 352] width 155 height 39
type input "Black"
click at [510, 363] on input at bounding box center [563, 352] width 155 height 39
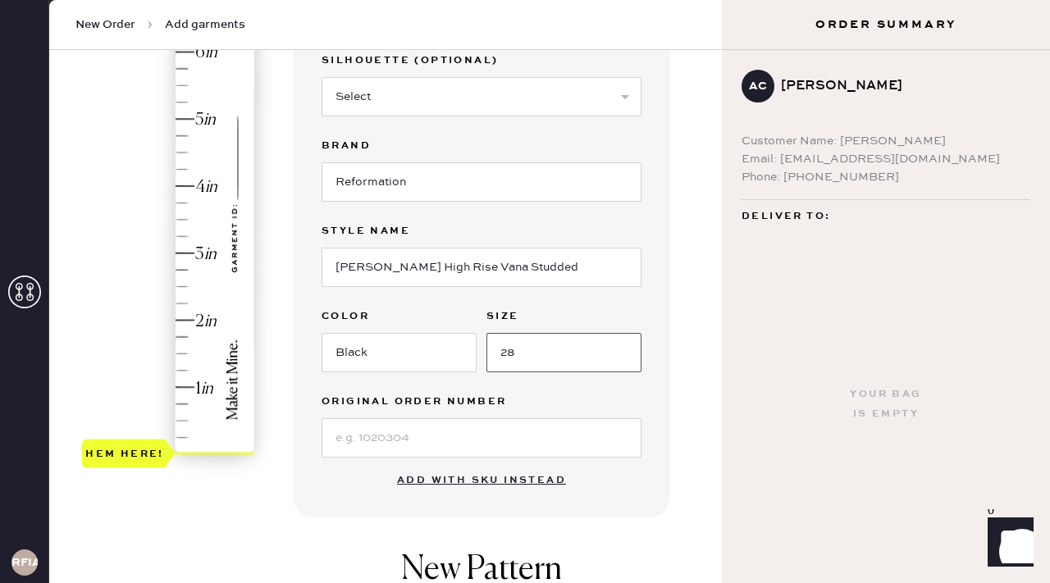
type input "28"
click at [635, 495] on div "Garment details Garment Type Select Basic Skirt Jeans Leggings Pants Shorts Bas…" at bounding box center [481, 212] width 377 height 612
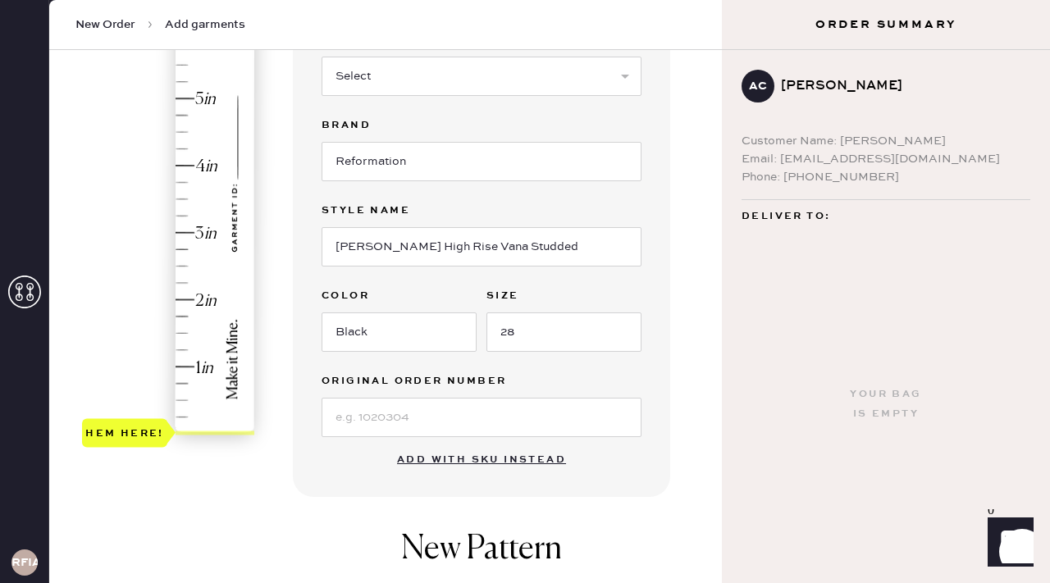
scroll to position [200, 0]
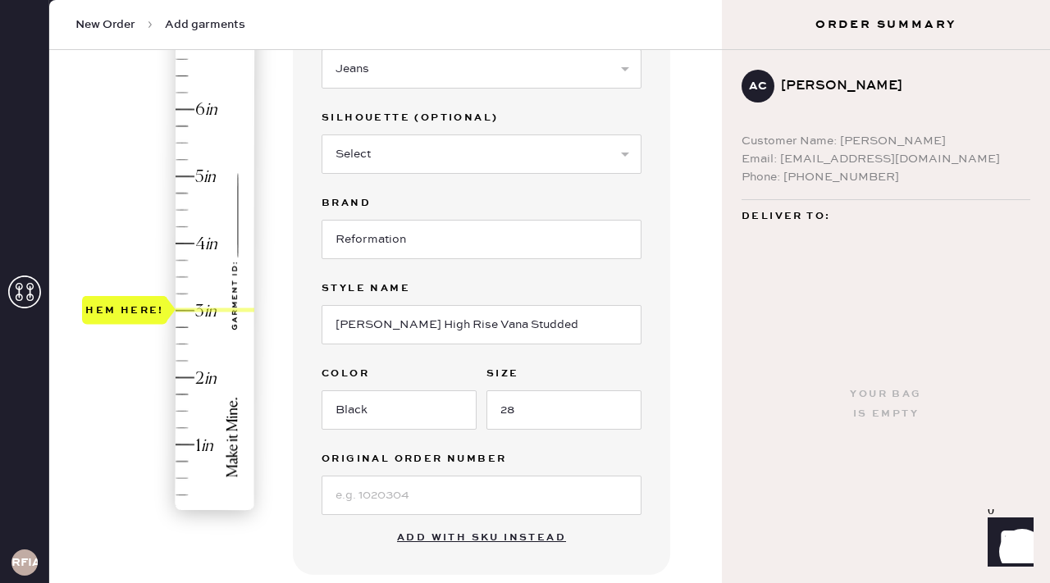
click at [181, 307] on div "Hem here!" at bounding box center [169, 277] width 175 height 484
click at [183, 321] on div "Hem here!" at bounding box center [169, 277] width 175 height 484
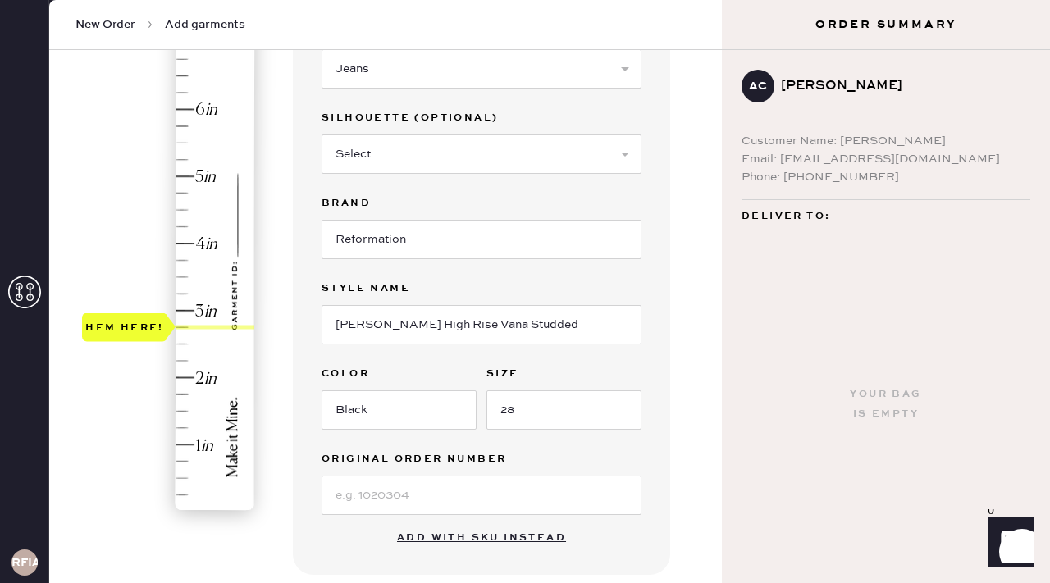
type input "3"
click at [183, 313] on div "Hem here!" at bounding box center [169, 277] width 175 height 484
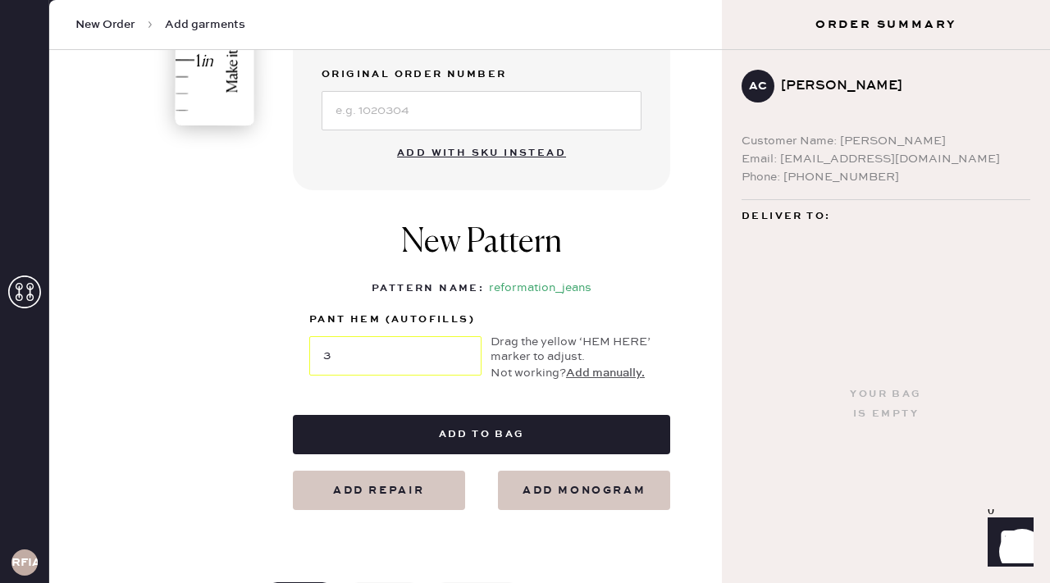
scroll to position [586, 0]
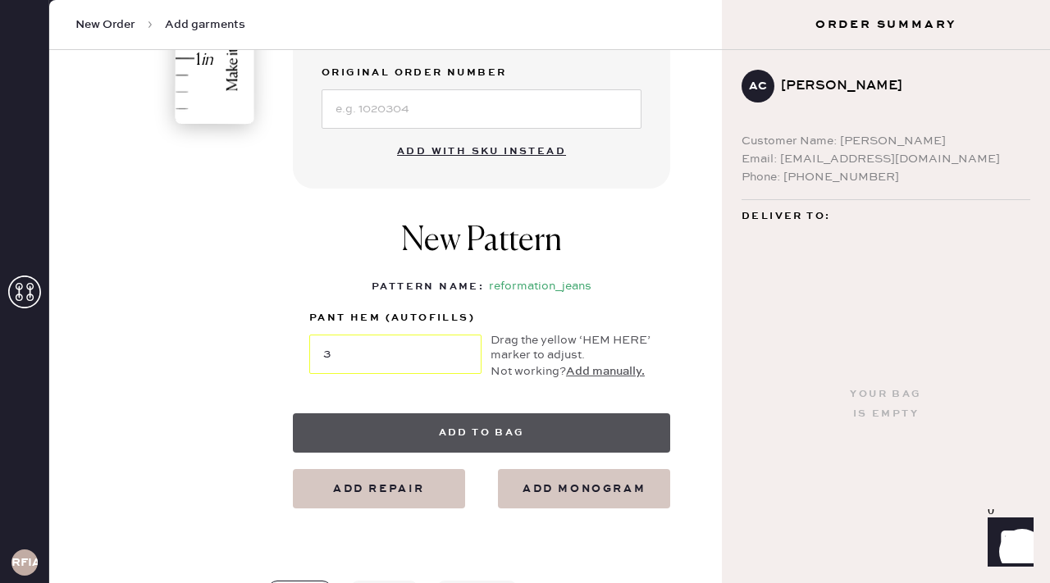
click at [478, 443] on button "Add to bag" at bounding box center [481, 432] width 377 height 39
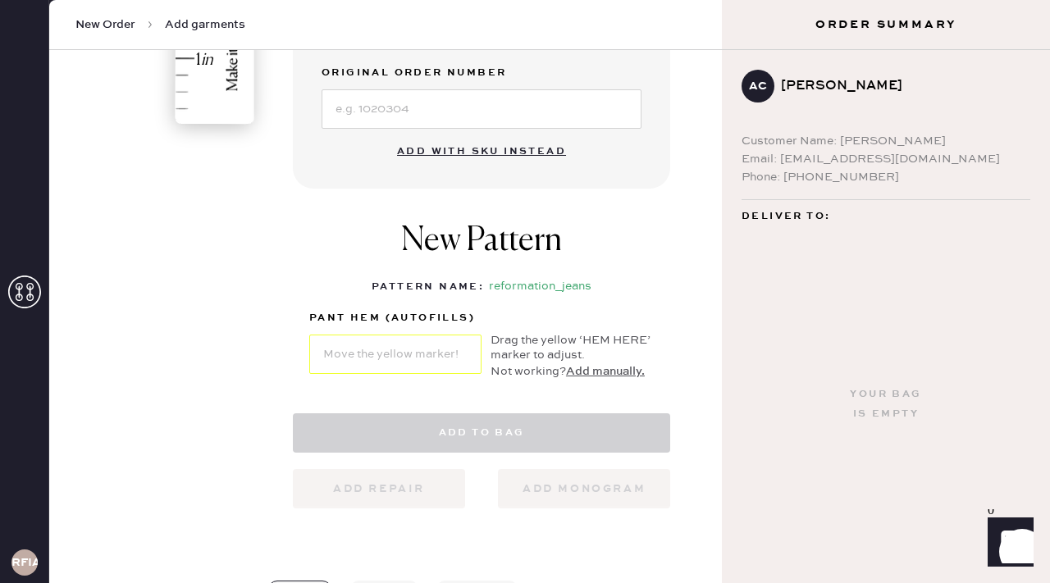
select select "2"
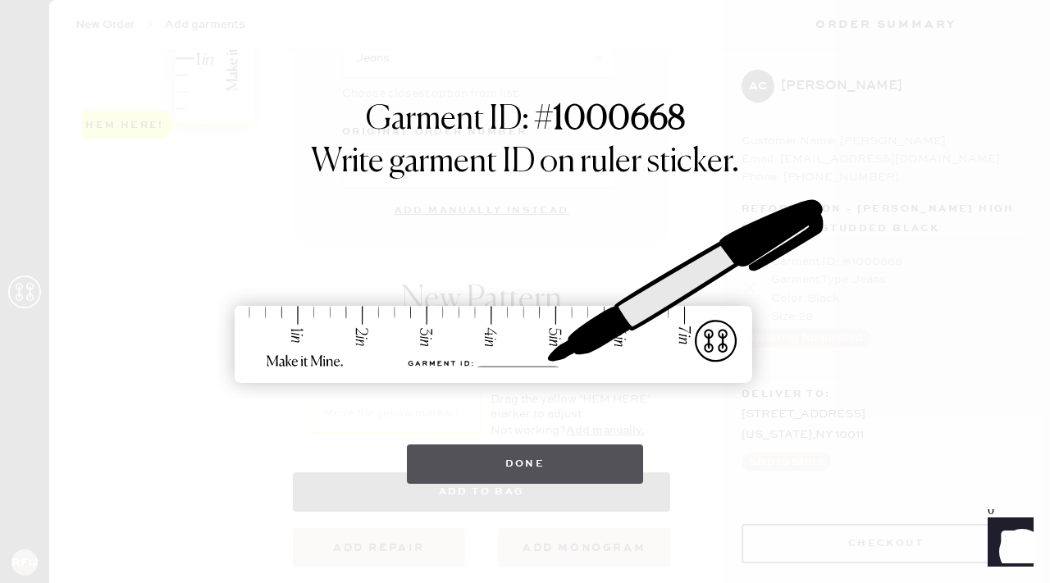
click at [506, 460] on button "Done" at bounding box center [525, 464] width 237 height 39
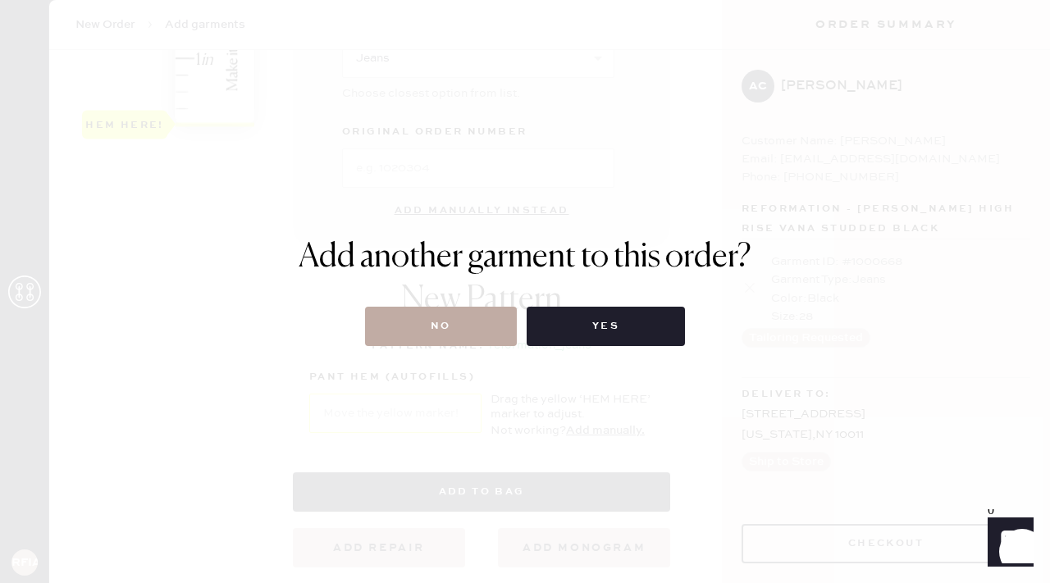
click at [486, 326] on button "No" at bounding box center [441, 326] width 152 height 39
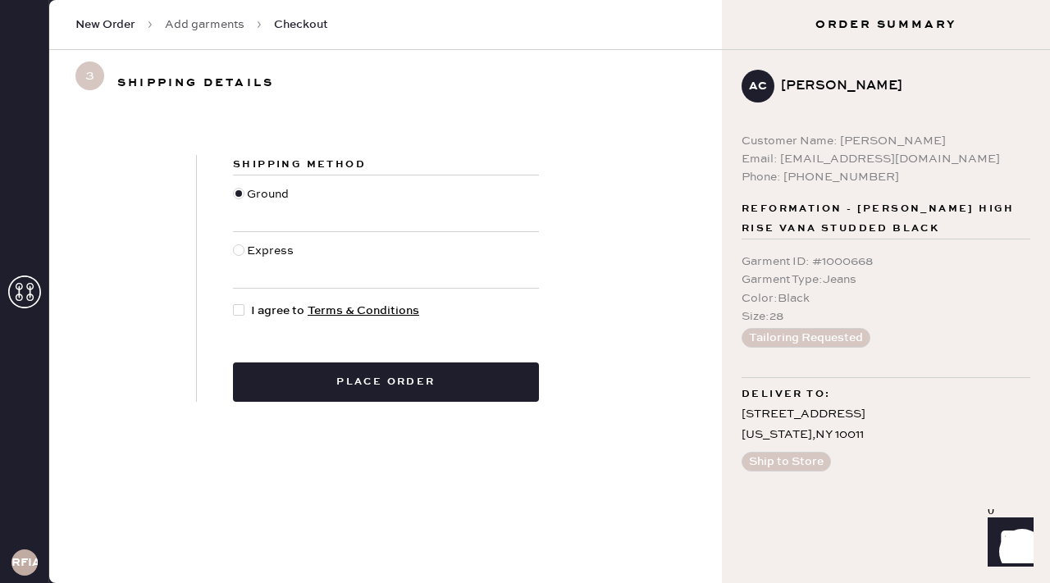
click at [253, 308] on span "I agree to Terms & Conditions" at bounding box center [335, 311] width 168 height 18
click at [234, 303] on input "I agree to Terms & Conditions" at bounding box center [233, 302] width 1 height 1
checkbox input "true"
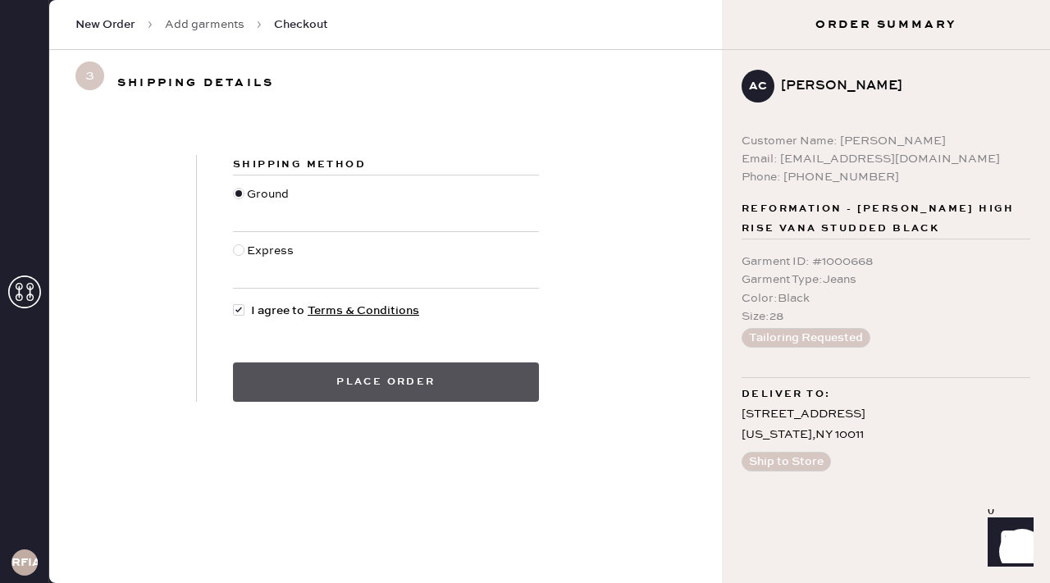
click at [308, 373] on button "Place order" at bounding box center [386, 382] width 306 height 39
